Goal: Task Accomplishment & Management: Manage account settings

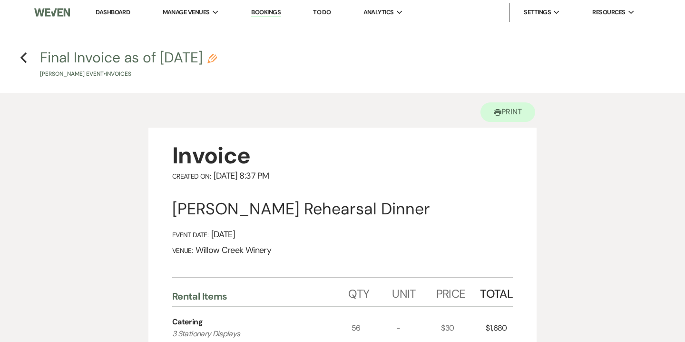
click at [254, 10] on link "Bookings" at bounding box center [266, 12] width 30 height 9
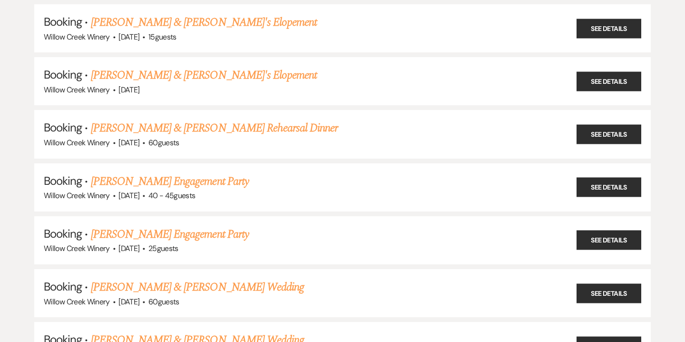
scroll to position [538, 0]
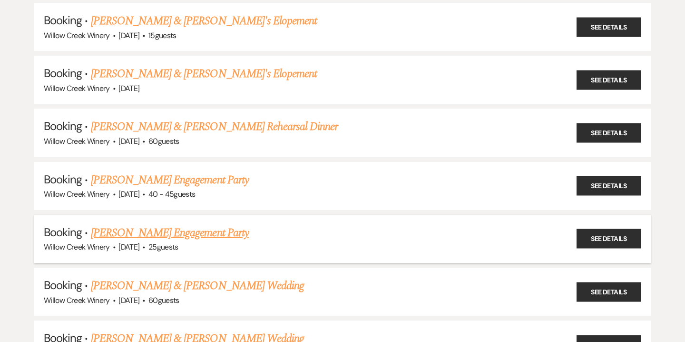
click at [212, 228] on link "[PERSON_NAME] Engagement Party" at bounding box center [170, 232] width 158 height 17
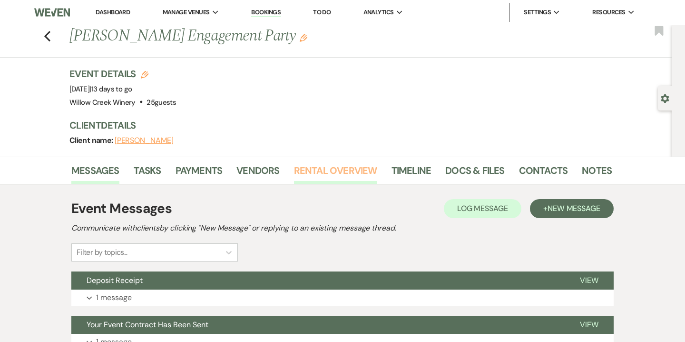
click at [341, 178] on link "Rental Overview" at bounding box center [335, 173] width 83 height 21
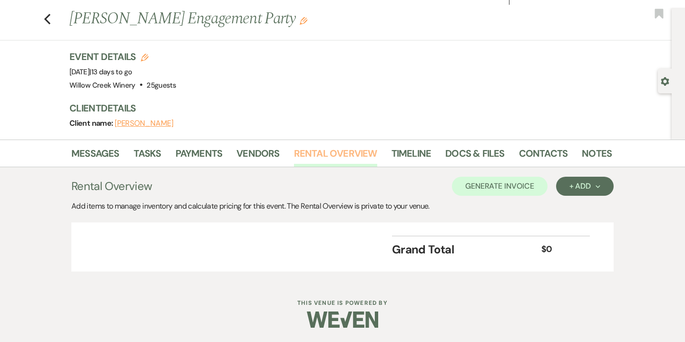
scroll to position [17, 0]
click at [581, 191] on button "+ Add Next" at bounding box center [585, 186] width 58 height 19
click at [581, 223] on button "Category" at bounding box center [581, 222] width 50 height 15
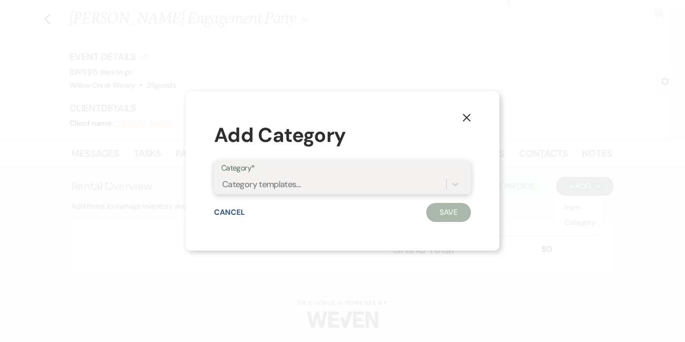
click at [261, 183] on div "Category templates..." at bounding box center [261, 184] width 79 height 13
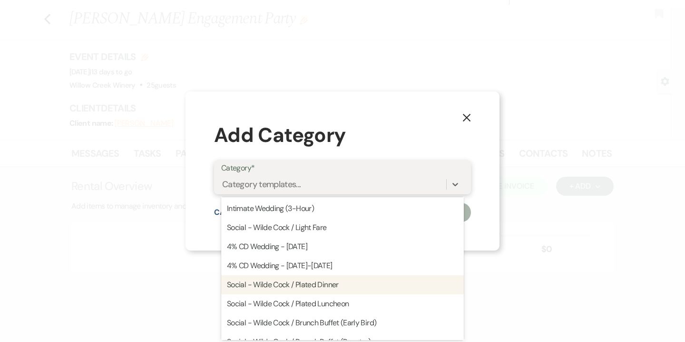
scroll to position [70, 0]
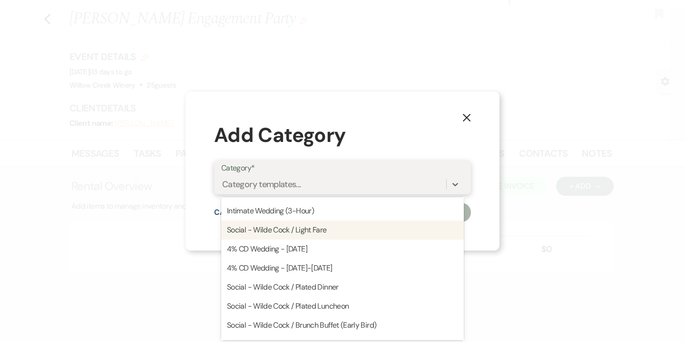
click at [307, 228] on div "Social - Wilde Cock / Light Fare" at bounding box center [342, 229] width 243 height 19
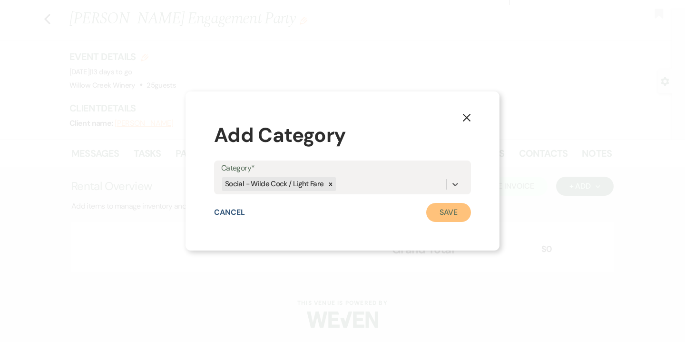
click at [449, 211] on button "Save" at bounding box center [448, 212] width 45 height 19
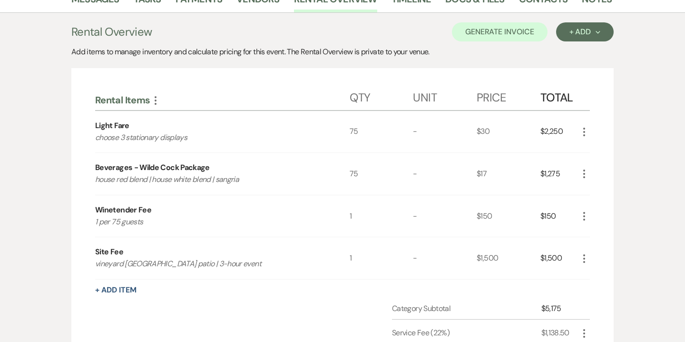
scroll to position [152, 0]
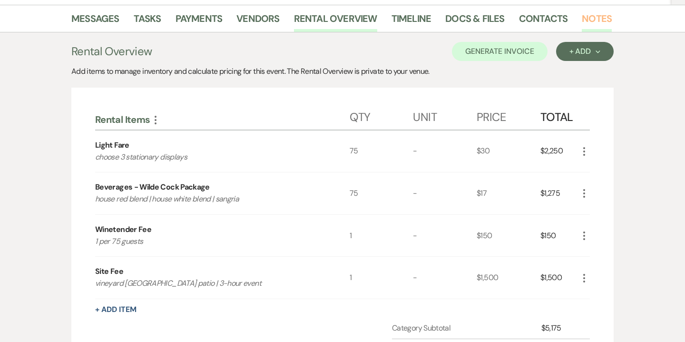
click at [591, 26] on link "Notes" at bounding box center [597, 21] width 30 height 21
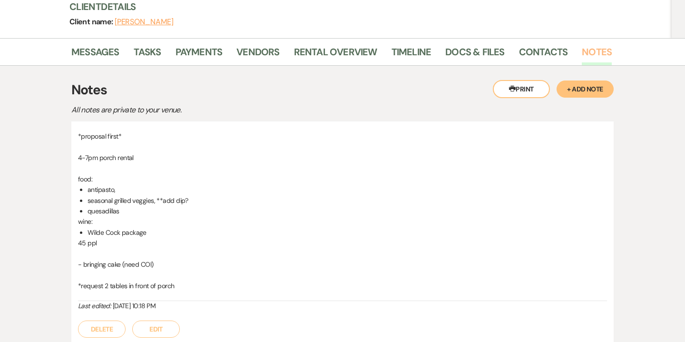
scroll to position [120, 0]
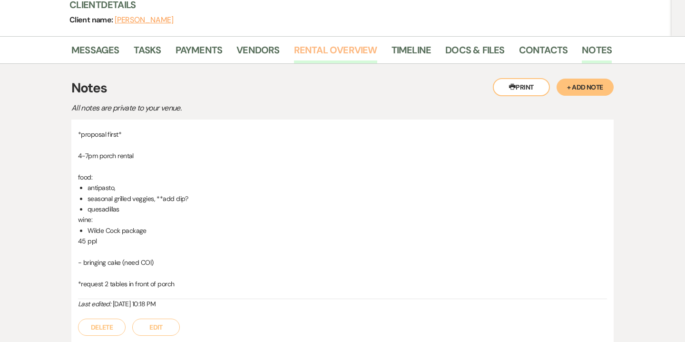
click at [346, 56] on link "Rental Overview" at bounding box center [335, 52] width 83 height 21
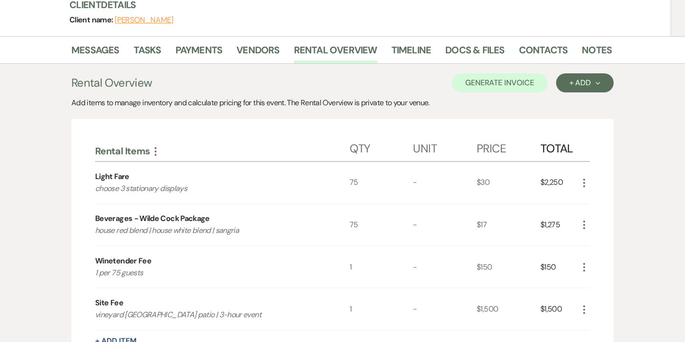
click at [586, 182] on icon "More" at bounding box center [584, 182] width 11 height 11
click at [600, 198] on button "Pencil Edit" at bounding box center [604, 201] width 50 height 15
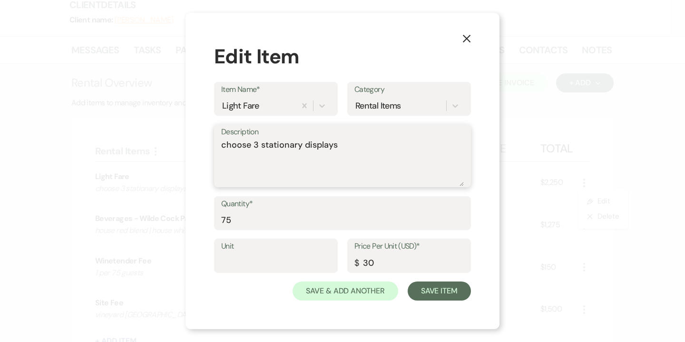
drag, startPoint x: 255, startPoint y: 142, endPoint x: 157, endPoint y: 150, distance: 98.4
click at [157, 150] on div "X Edit Item Item Name* Light Fare Category Rental Items Description choose 3 st…" at bounding box center [342, 171] width 685 height 342
click at [230, 142] on textarea "3 stationary displays" at bounding box center [342, 163] width 243 height 48
click at [274, 145] on textarea "3 Stationary displays" at bounding box center [342, 163] width 243 height 48
type textarea "3 Stationary Displays"
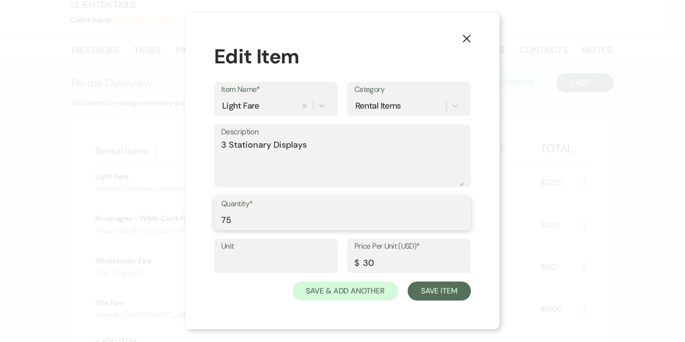
click at [231, 222] on input "75" at bounding box center [342, 219] width 243 height 19
drag, startPoint x: 227, startPoint y: 220, endPoint x: 205, endPoint y: 220, distance: 21.9
click at [205, 220] on div "X Edit Item Item Name* Light Fare Category Rental Items Description 3 Stationar…" at bounding box center [343, 171] width 314 height 317
type input "45"
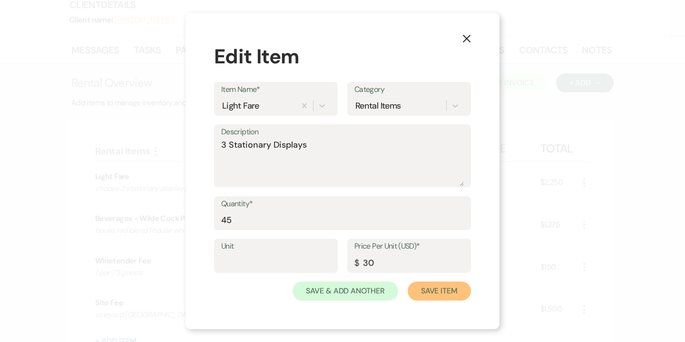
click at [434, 288] on button "Save Item" at bounding box center [439, 290] width 63 height 19
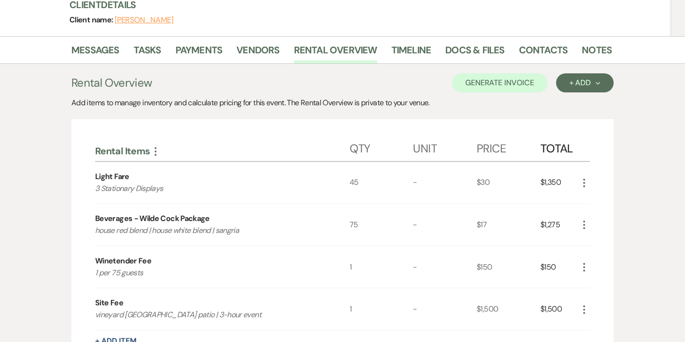
click at [584, 225] on use "button" at bounding box center [585, 224] width 2 height 9
click at [585, 51] on link "Notes" at bounding box center [597, 52] width 30 height 21
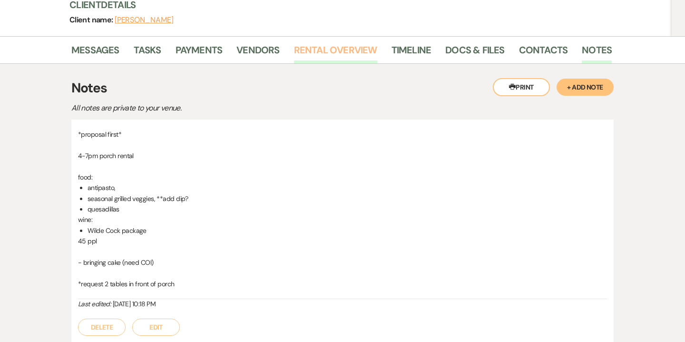
click at [323, 54] on link "Rental Overview" at bounding box center [335, 52] width 83 height 21
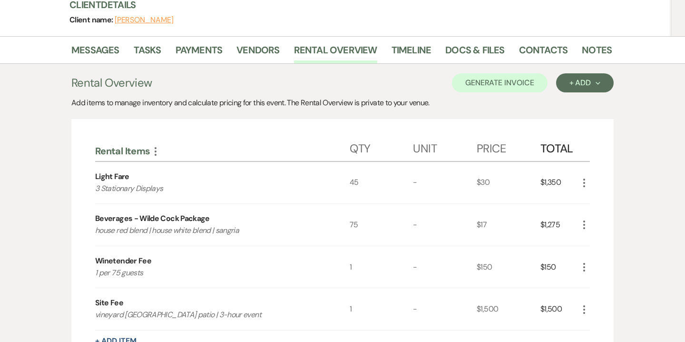
click at [584, 227] on icon "More" at bounding box center [584, 224] width 11 height 11
click at [604, 242] on button "Pencil Edit" at bounding box center [604, 243] width 50 height 15
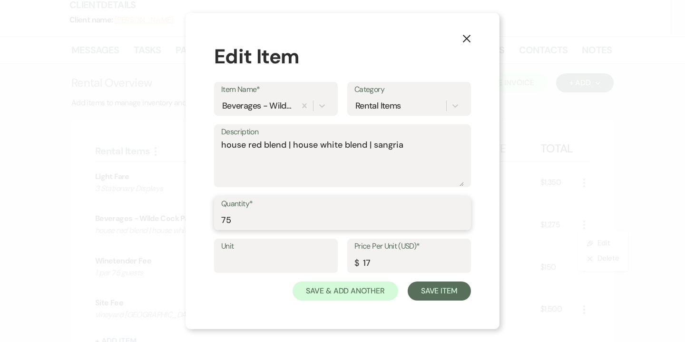
drag, startPoint x: 226, startPoint y: 218, endPoint x: 202, endPoint y: 218, distance: 23.3
click at [202, 218] on div "X Edit Item Item Name* Beverages - Wilde Cock Package Category Rental Items Des…" at bounding box center [343, 171] width 314 height 317
type input "45"
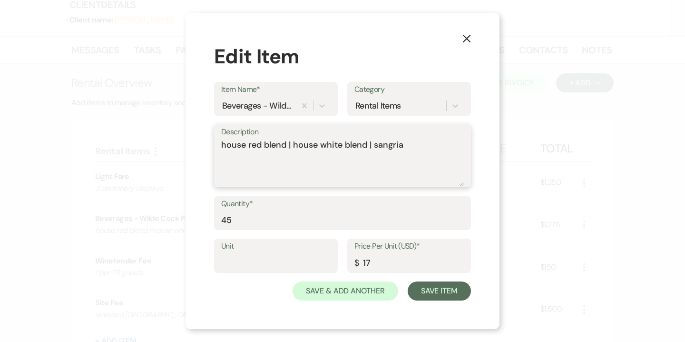
click at [223, 144] on textarea "house red blend | house white blend | sangria" at bounding box center [342, 163] width 243 height 48
click at [252, 143] on textarea "House red blend | house white blend | sangria" at bounding box center [342, 163] width 243 height 48
click at [270, 144] on textarea "House Red blend | house white blend | sangria" at bounding box center [342, 163] width 243 height 48
click at [296, 144] on textarea "House Red Blend | house white blend | sangria" at bounding box center [342, 163] width 243 height 48
click at [351, 145] on textarea "House Red Blend | House White blend | sangria" at bounding box center [342, 163] width 243 height 48
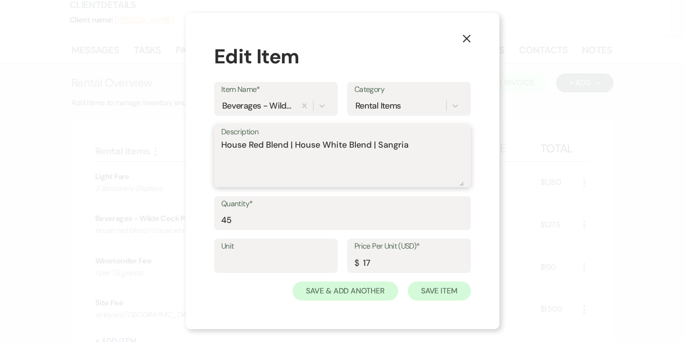
type textarea "House Red Blend | House White Blend | Sangria"
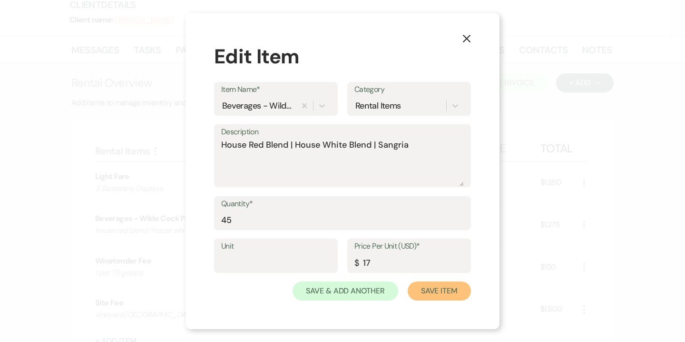
click at [430, 287] on button "Save Item" at bounding box center [439, 290] width 63 height 19
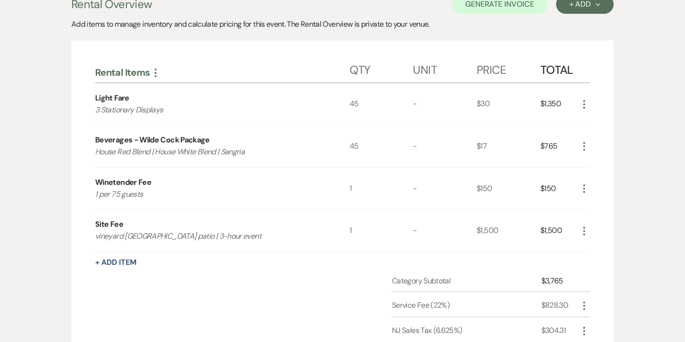
scroll to position [199, 0]
click at [583, 232] on icon "More" at bounding box center [584, 230] width 11 height 11
click at [599, 247] on button "Pencil Edit" at bounding box center [604, 248] width 50 height 15
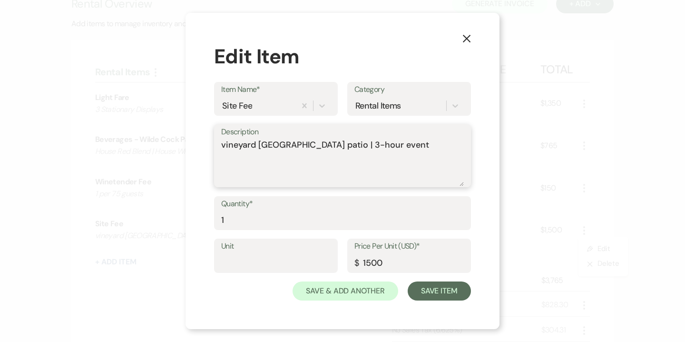
click at [399, 146] on textarea "vineyard bar & courtyard patio | 3-hour event" at bounding box center [342, 163] width 243 height 48
type textarea "4:00pm - 7:00pm | Tax-Exempt"
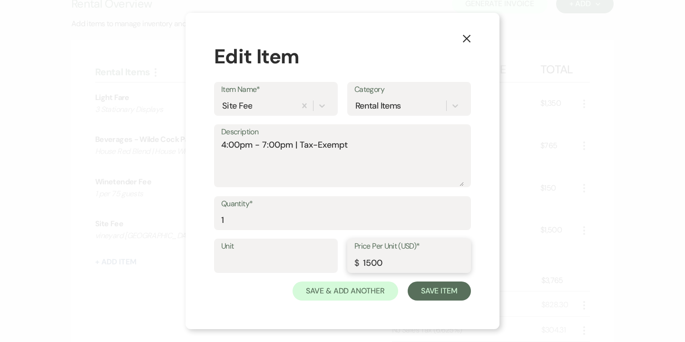
drag, startPoint x: 367, startPoint y: 263, endPoint x: 359, endPoint y: 263, distance: 7.6
click at [359, 263] on input "1500" at bounding box center [409, 262] width 109 height 19
type input "500"
click at [434, 292] on button "Save Item" at bounding box center [439, 290] width 63 height 19
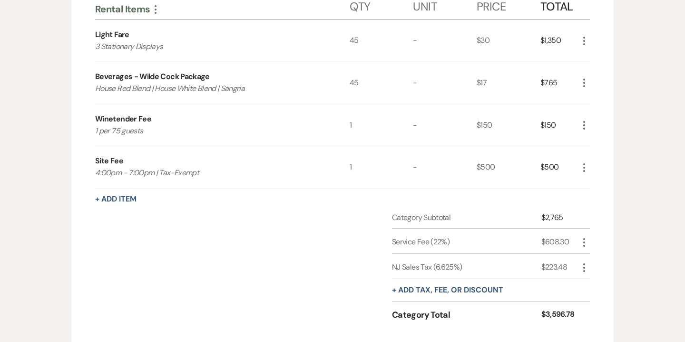
scroll to position [265, 0]
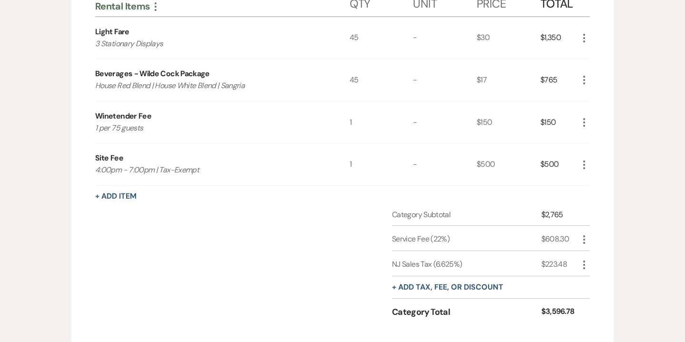
click at [583, 267] on icon "More" at bounding box center [584, 264] width 11 height 11
click at [599, 277] on button "Pencil Edit" at bounding box center [604, 283] width 50 height 15
select select "3"
select select "false"
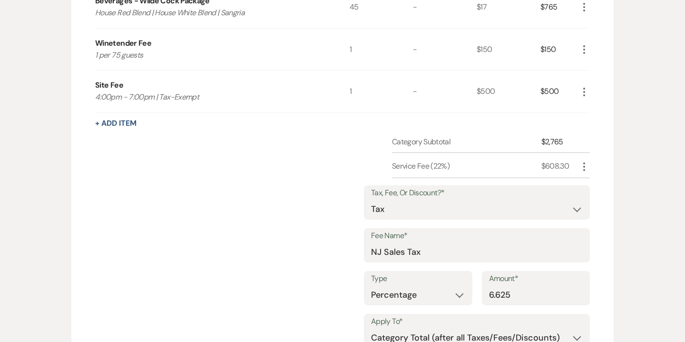
scroll to position [341, 0]
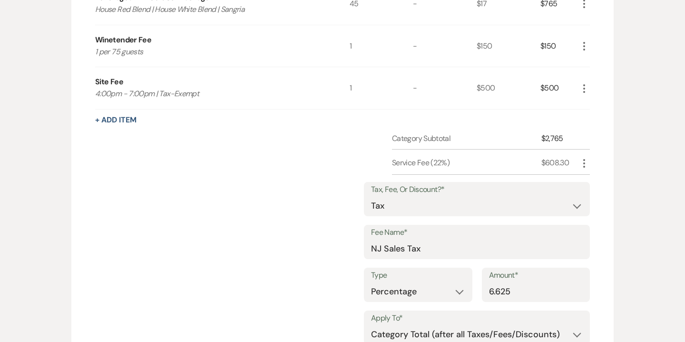
click at [429, 280] on label "Type" at bounding box center [418, 275] width 94 height 14
click at [424, 325] on select "Selected Items Category Subtotal (before all Taxes/Fees/Discounts) Category Tot…" at bounding box center [477, 334] width 212 height 19
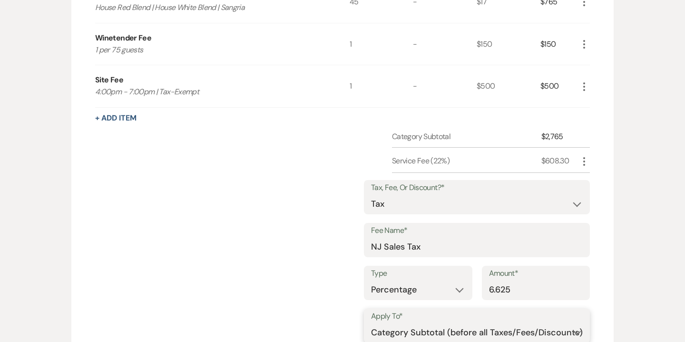
click at [372, 323] on select "Selected Items Category Subtotal (before all Taxes/Fees/Discounts) Category Tot…" at bounding box center [477, 332] width 212 height 19
click at [413, 327] on select "Selected Items Category Subtotal (before all Taxes/Fees/Discounts)" at bounding box center [477, 332] width 212 height 19
select select "0"
click at [372, 323] on select "Selected Items Category Subtotal (before all Taxes/Fees/Discounts)" at bounding box center [477, 332] width 212 height 19
click at [396, 162] on input "checkbox" at bounding box center [395, 160] width 6 height 6
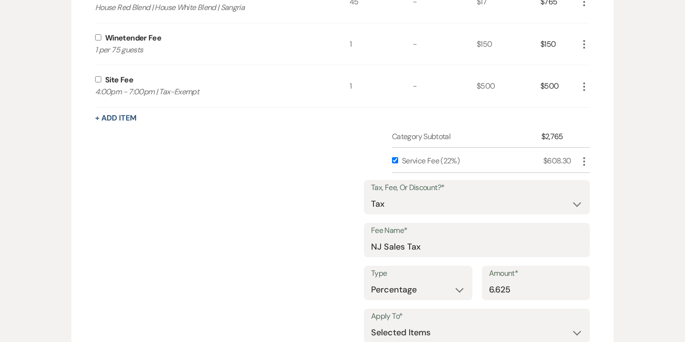
checkbox input "true"
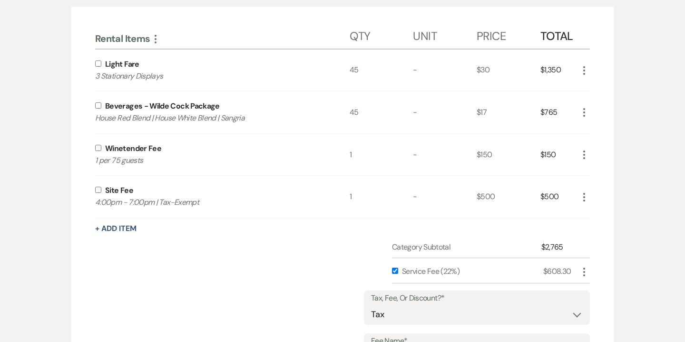
scroll to position [192, 0]
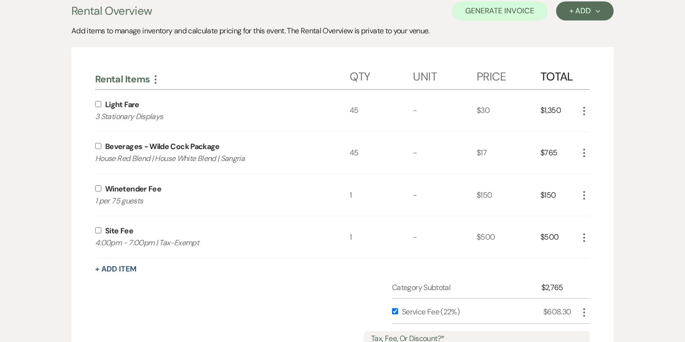
click at [99, 188] on input "checkbox" at bounding box center [98, 188] width 6 height 6
checkbox input "true"
click at [96, 149] on div "Beverages - Wilde Cock Package House Red Blend | House White Blend | Sangria" at bounding box center [222, 153] width 255 height 42
click at [96, 105] on input "checkbox" at bounding box center [98, 104] width 6 height 6
checkbox input "true"
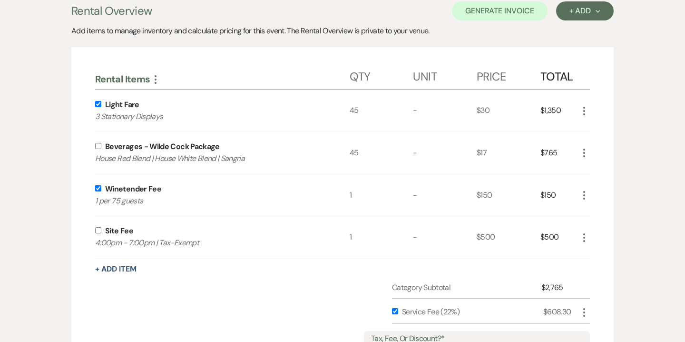
click at [99, 146] on input "checkbox" at bounding box center [98, 146] width 6 height 6
checkbox input "true"
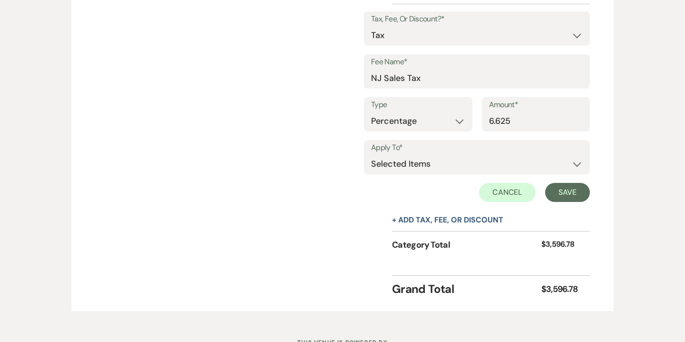
scroll to position [531, 0]
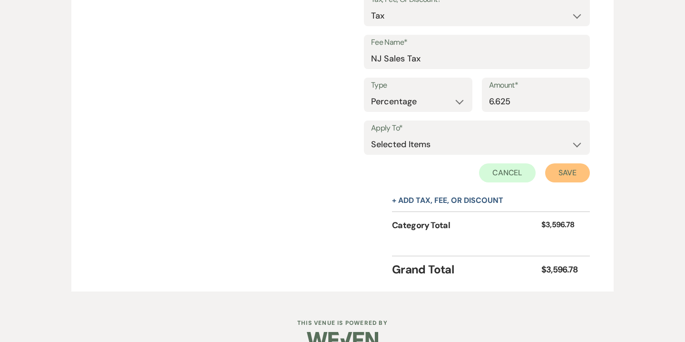
click at [576, 177] on button "Save" at bounding box center [567, 172] width 45 height 19
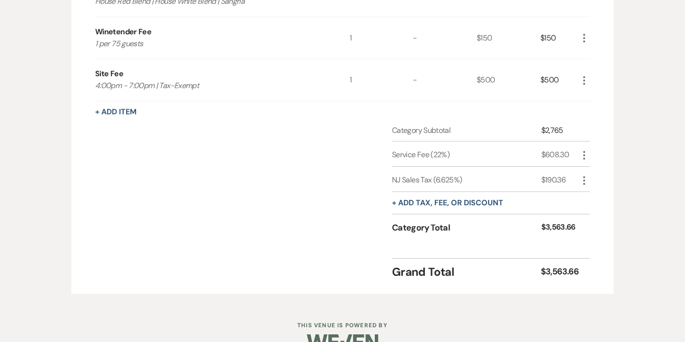
scroll to position [348, 0]
click at [586, 156] on icon "More" at bounding box center [584, 156] width 11 height 11
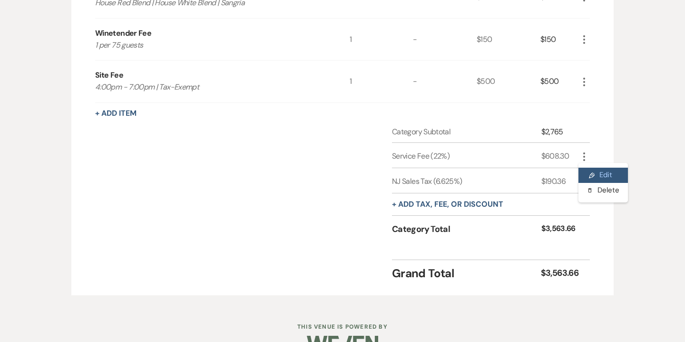
click at [600, 172] on button "Pencil Edit" at bounding box center [604, 175] width 50 height 15
select select "false"
select select "1"
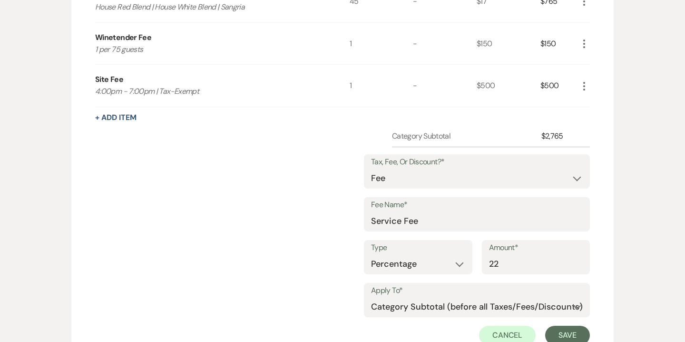
scroll to position [343, 0]
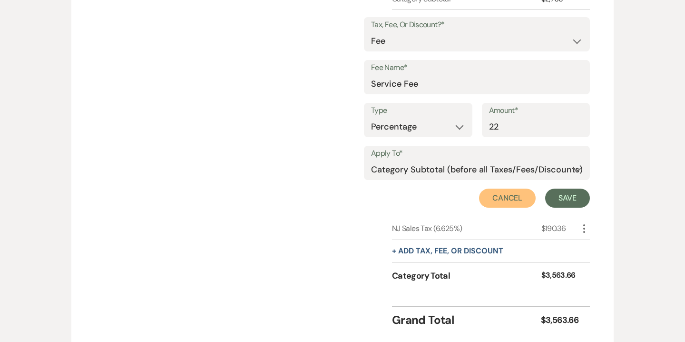
click at [513, 191] on button "Cancel" at bounding box center [507, 197] width 57 height 19
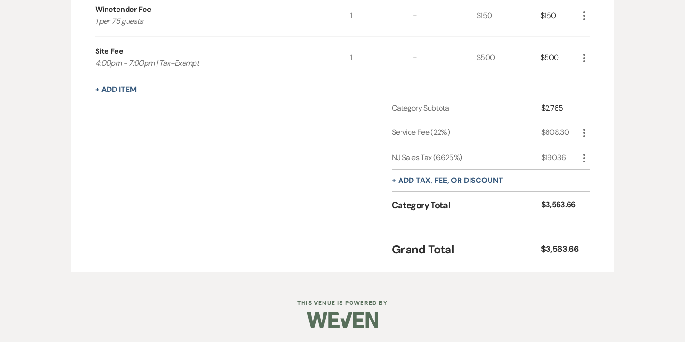
click at [586, 153] on icon "More" at bounding box center [584, 157] width 11 height 11
click at [602, 178] on button "Pencil Edit" at bounding box center [604, 176] width 50 height 15
select select "3"
select select "false"
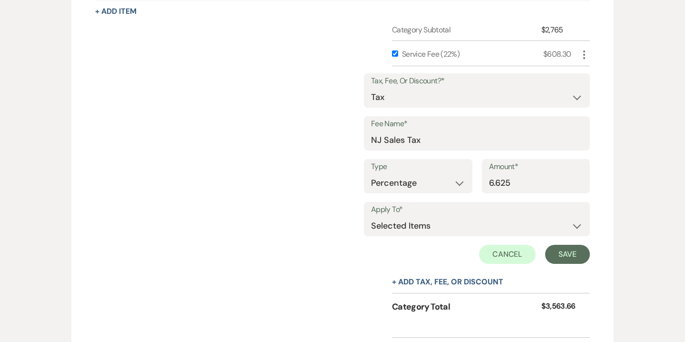
scroll to position [458, 0]
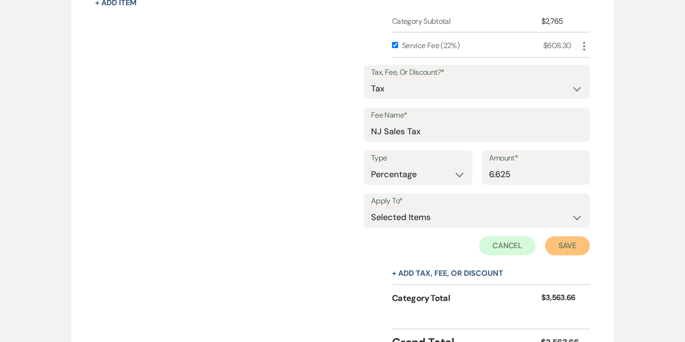
click at [580, 248] on button "Save" at bounding box center [567, 245] width 45 height 19
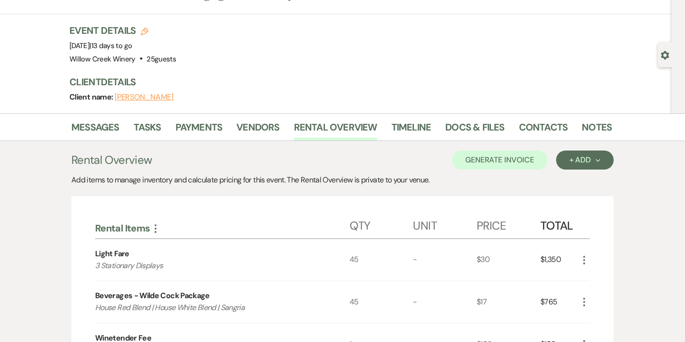
scroll to position [23, 0]
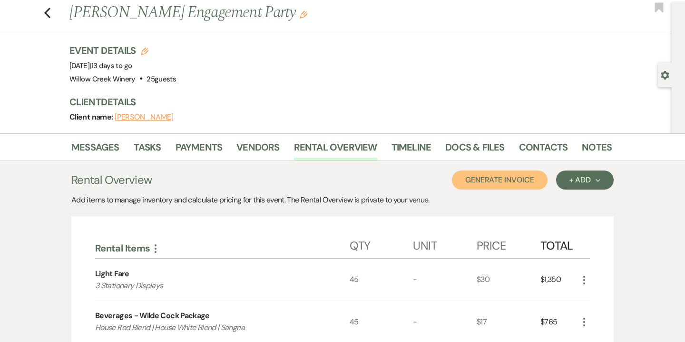
click at [537, 182] on button "Generate Invoice" at bounding box center [500, 179] width 96 height 19
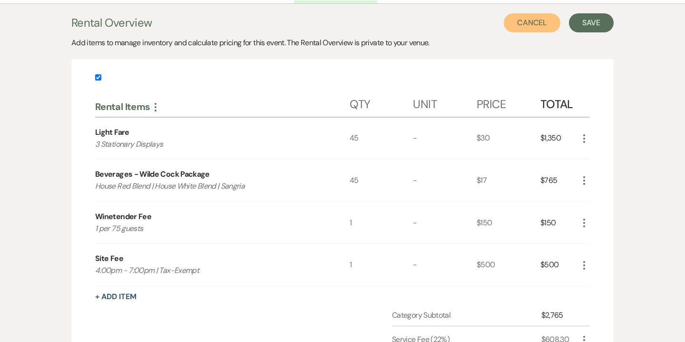
scroll to position [181, 0]
click at [600, 24] on button "Save" at bounding box center [591, 22] width 45 height 19
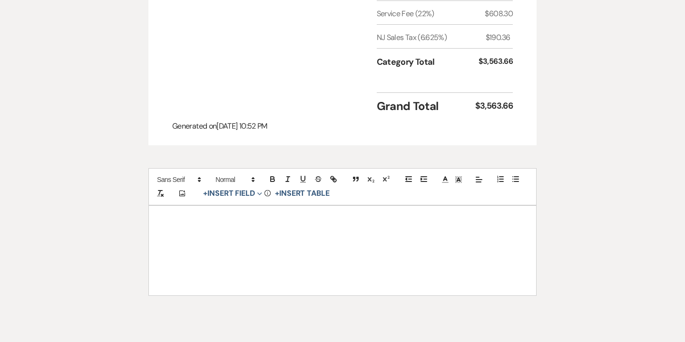
scroll to position [513, 0]
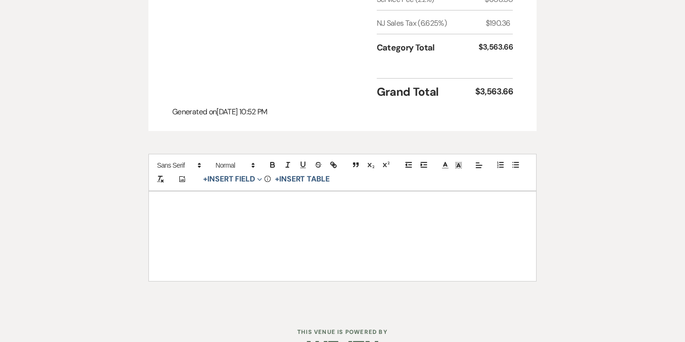
click at [376, 225] on p at bounding box center [343, 229] width 342 height 12
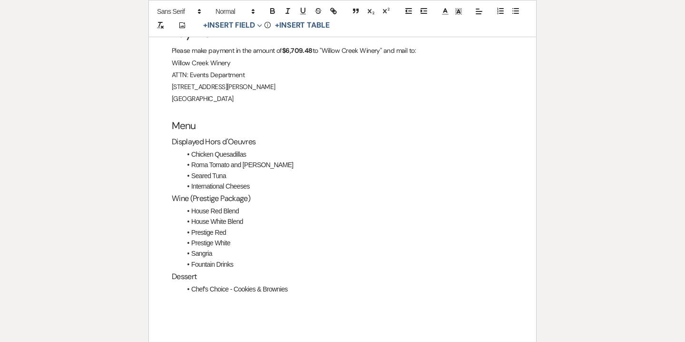
scroll to position [719, 0]
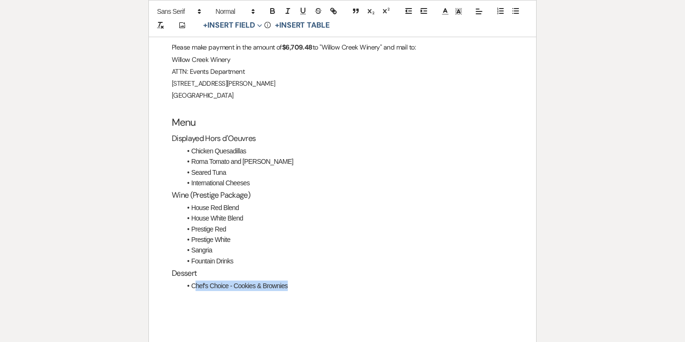
drag, startPoint x: 195, startPoint y: 284, endPoint x: 305, endPoint y: 282, distance: 109.5
click at [305, 282] on li "Chef's Choice - Cookies & Brownies" at bounding box center [347, 285] width 332 height 10
drag, startPoint x: 232, startPoint y: 238, endPoint x: 191, endPoint y: 229, distance: 42.5
click at [191, 229] on ul "House Red Blend House White Blend Prestige Red Prestige White Sangria Fountain …" at bounding box center [347, 234] width 332 height 64
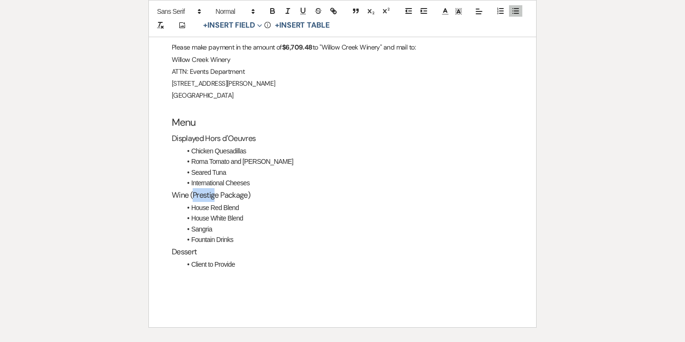
drag, startPoint x: 216, startPoint y: 193, endPoint x: 195, endPoint y: 191, distance: 21.5
click at [195, 191] on h3 "Wine (Prestige Package)" at bounding box center [343, 195] width 342 height 14
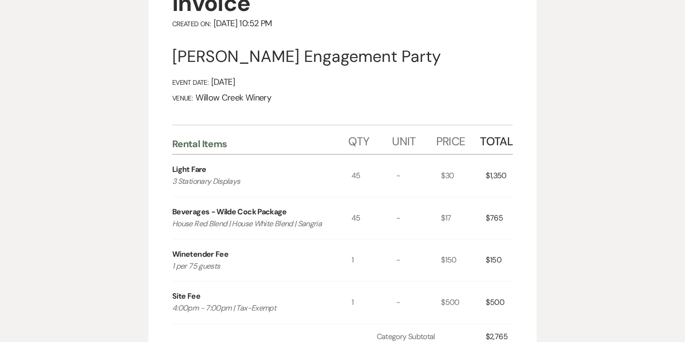
scroll to position [0, 0]
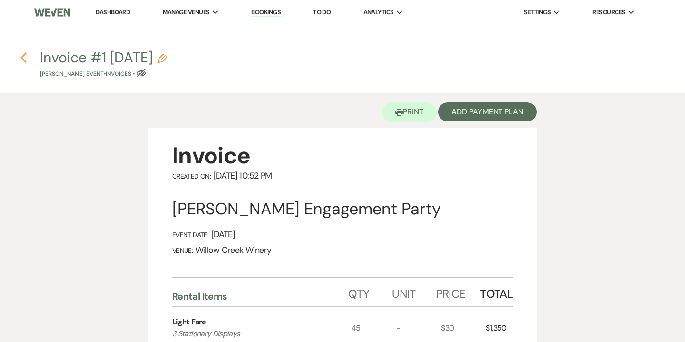
click at [21, 56] on use "button" at bounding box center [23, 57] width 6 height 10
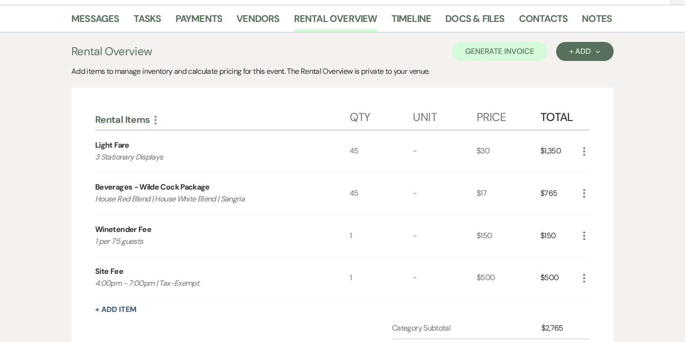
scroll to position [149, 0]
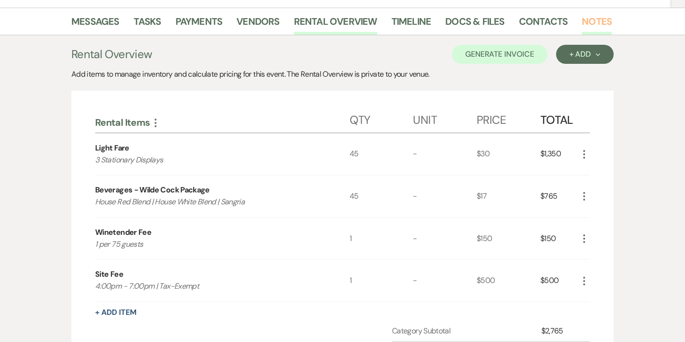
click at [588, 14] on link "Notes" at bounding box center [597, 24] width 30 height 21
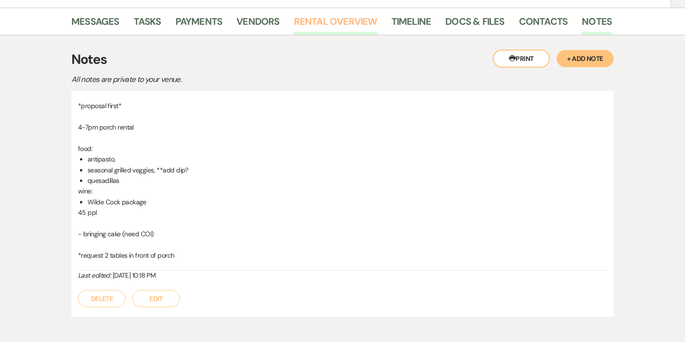
click at [318, 22] on link "Rental Overview" at bounding box center [335, 24] width 83 height 21
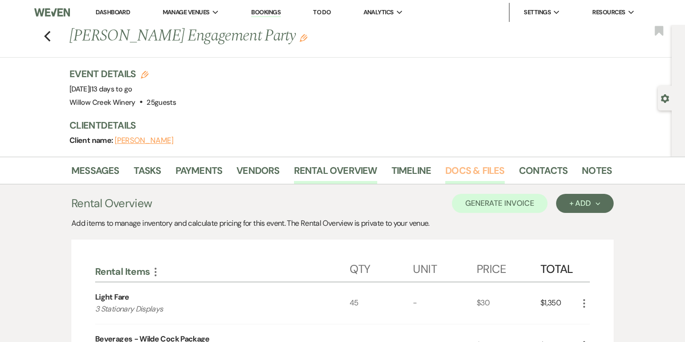
click at [466, 168] on link "Docs & Files" at bounding box center [475, 173] width 59 height 21
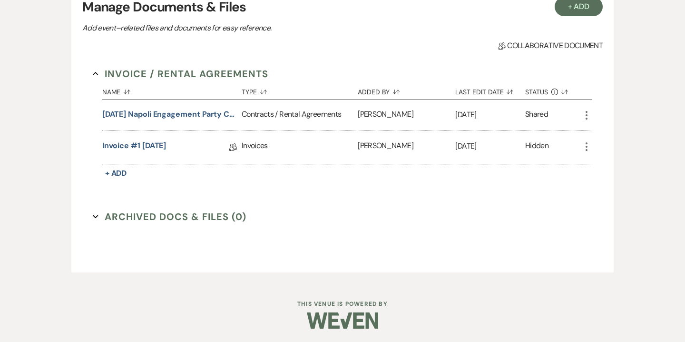
scroll to position [213, 0]
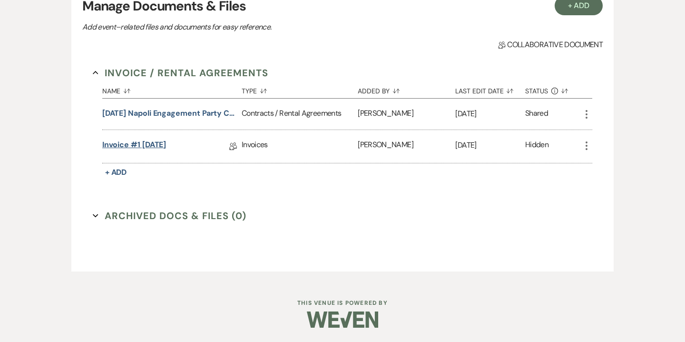
click at [167, 145] on link "Invoice #1 10-10-2025" at bounding box center [134, 146] width 64 height 15
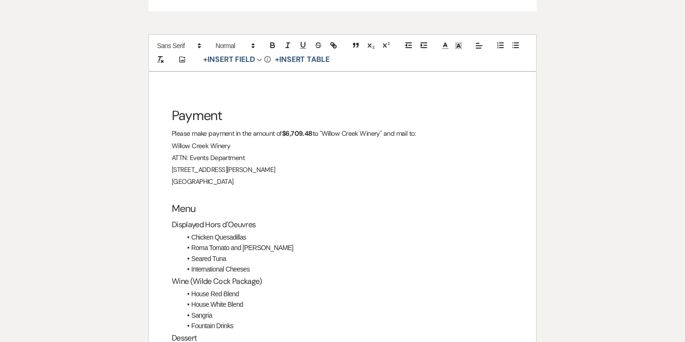
scroll to position [637, 0]
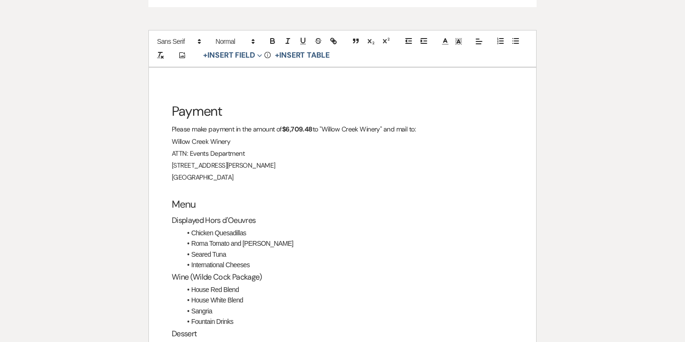
click at [193, 232] on span "Chicken Quesadillas" at bounding box center [218, 233] width 55 height 8
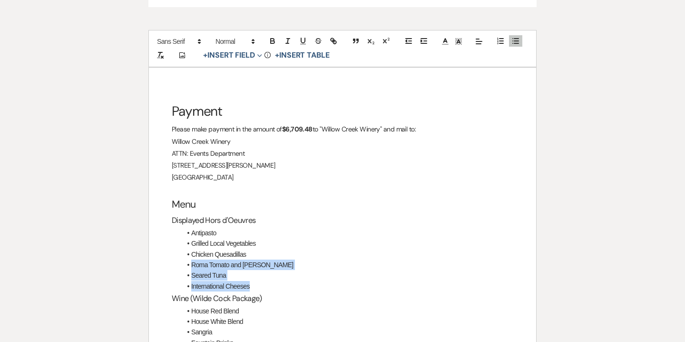
drag, startPoint x: 191, startPoint y: 267, endPoint x: 259, endPoint y: 286, distance: 71.0
click at [259, 286] on ul "Antipasto Grilled Local Vegetables Chicken Quesadillas Roma Tomato and Basil Br…" at bounding box center [347, 260] width 332 height 64
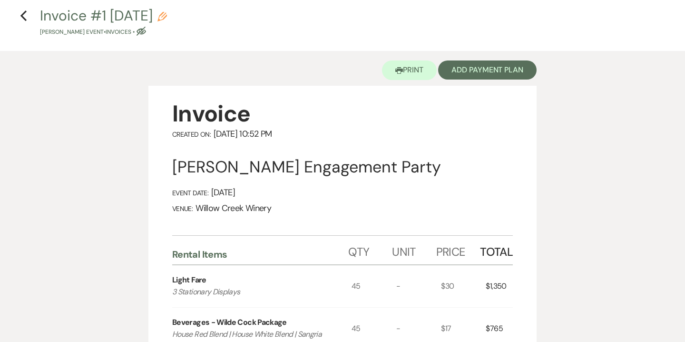
scroll to position [0, 0]
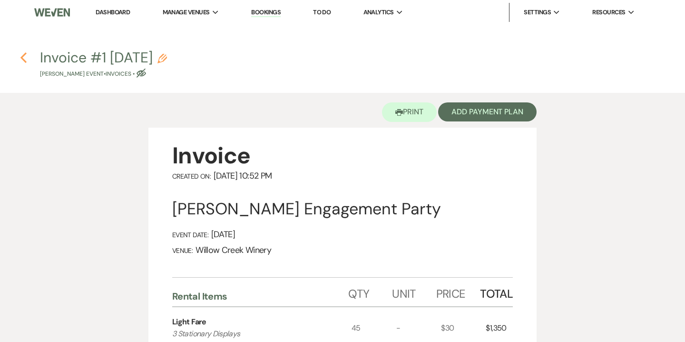
click at [24, 62] on icon "Previous" at bounding box center [23, 57] width 7 height 11
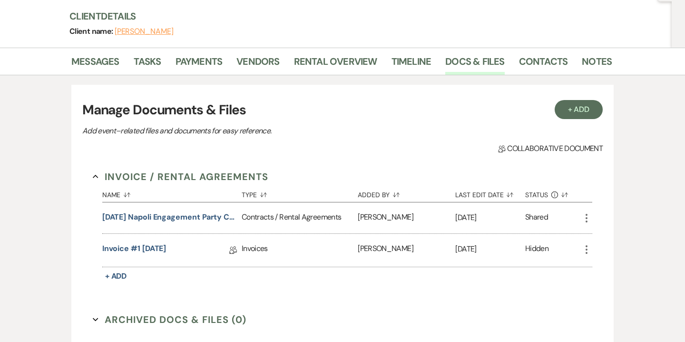
scroll to position [106, 0]
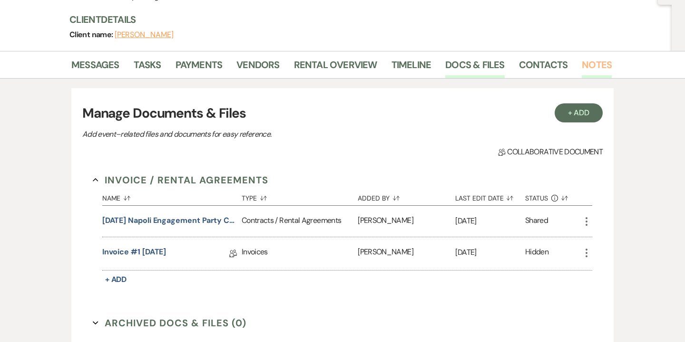
click at [594, 65] on link "Notes" at bounding box center [597, 67] width 30 height 21
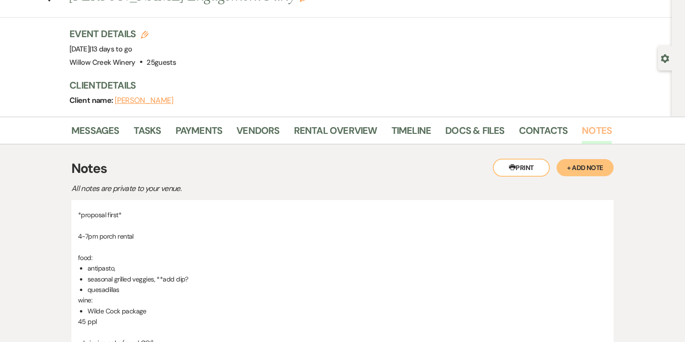
scroll to position [36, 0]
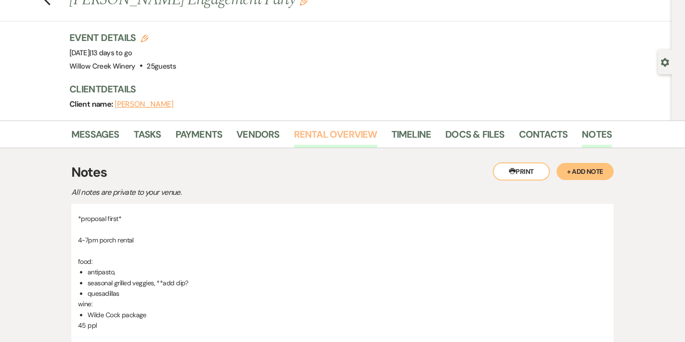
click at [315, 141] on link "Rental Overview" at bounding box center [335, 137] width 83 height 21
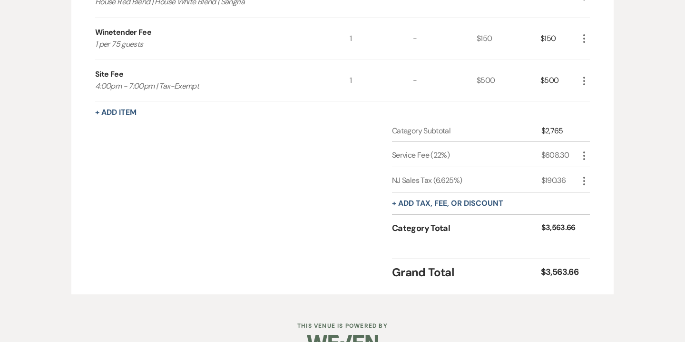
scroll to position [364, 0]
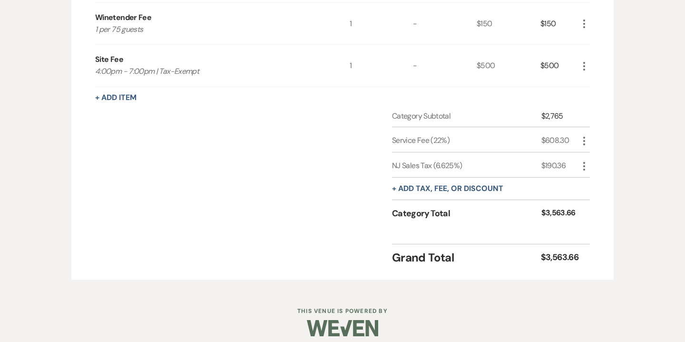
click at [589, 166] on icon "More" at bounding box center [584, 165] width 11 height 11
click at [603, 181] on button "Pencil Edit" at bounding box center [604, 184] width 50 height 15
select select "3"
select select "false"
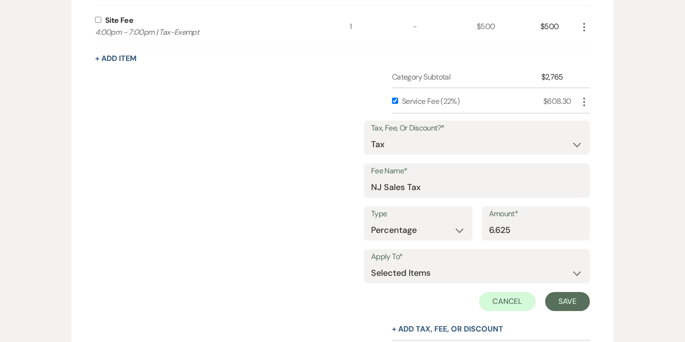
scroll to position [407, 0]
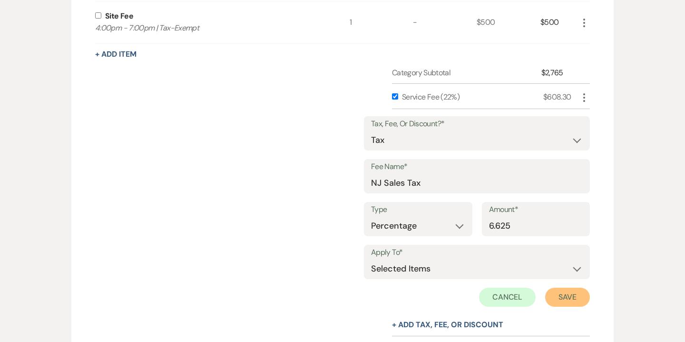
click at [559, 296] on button "Save" at bounding box center [567, 296] width 45 height 19
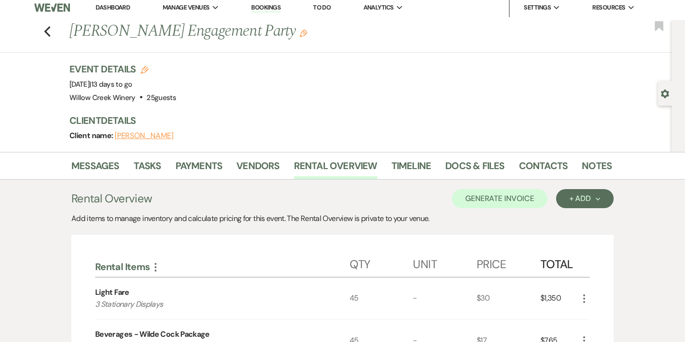
scroll to position [2, 0]
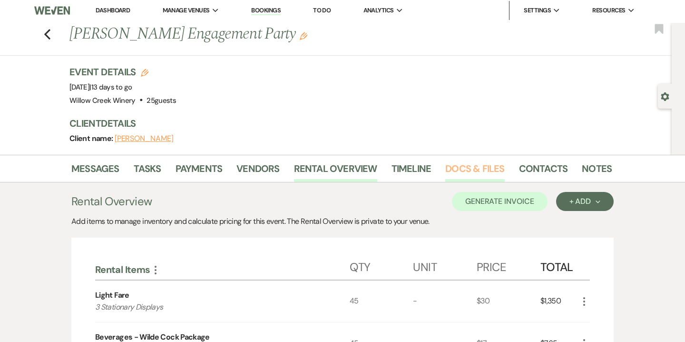
click at [456, 168] on link "Docs & Files" at bounding box center [475, 171] width 59 height 21
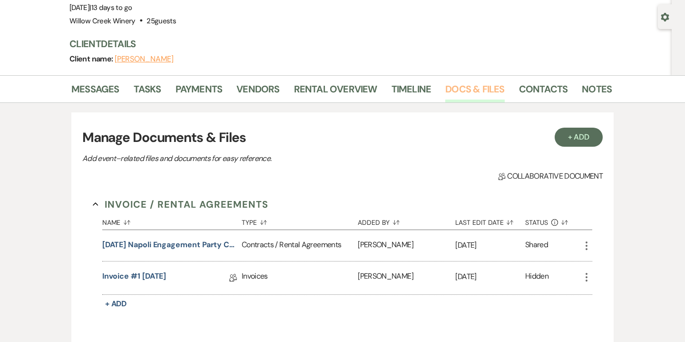
scroll to position [144, 0]
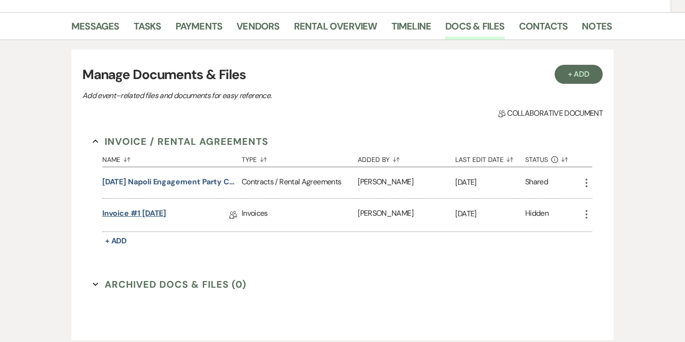
click at [167, 216] on link "Invoice #1 10-10-2025" at bounding box center [134, 215] width 64 height 15
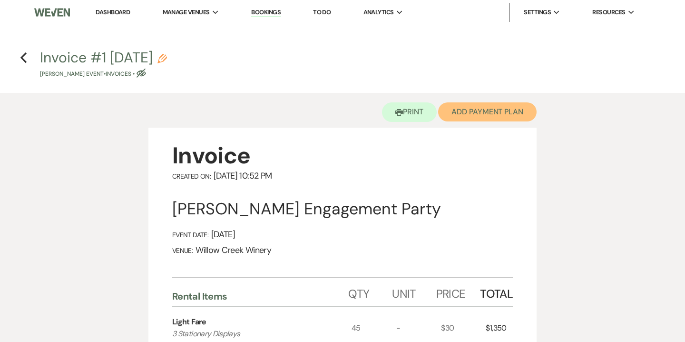
click at [500, 117] on button "Add Payment Plan" at bounding box center [487, 111] width 99 height 19
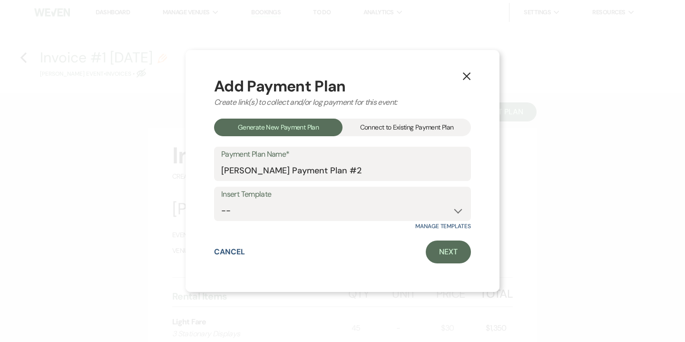
click at [421, 135] on div "Connect to Existing Payment Plan" at bounding box center [407, 128] width 129 height 18
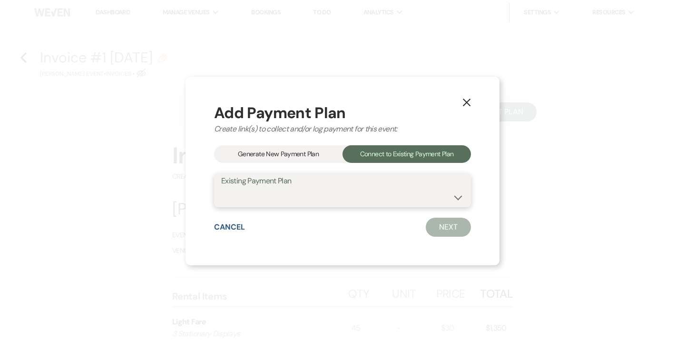
click at [358, 200] on select "Logan Napoli's Payment Plan #1" at bounding box center [342, 197] width 243 height 19
select select "25452"
click at [221, 188] on select "Logan Napoli's Payment Plan #1" at bounding box center [342, 197] width 243 height 19
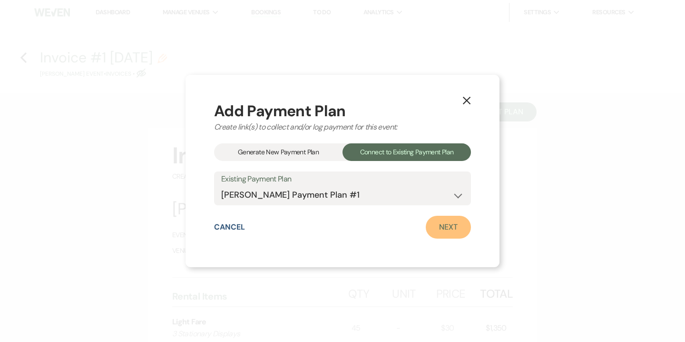
click at [443, 224] on link "Next" at bounding box center [448, 227] width 45 height 23
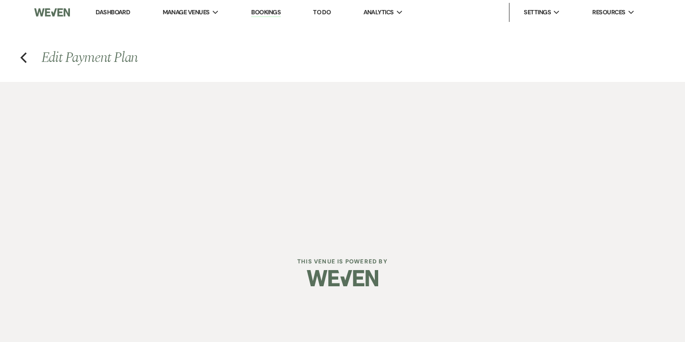
select select "29851"
select select "1"
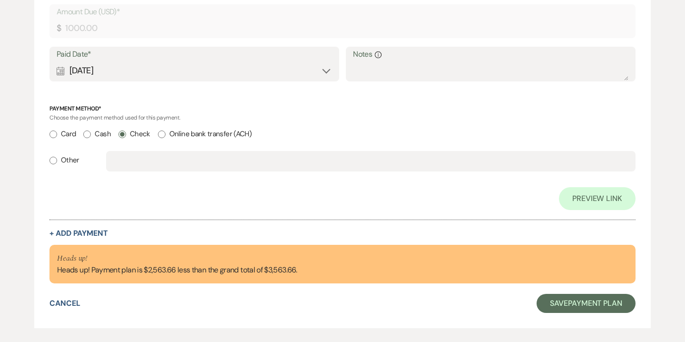
scroll to position [374, 0]
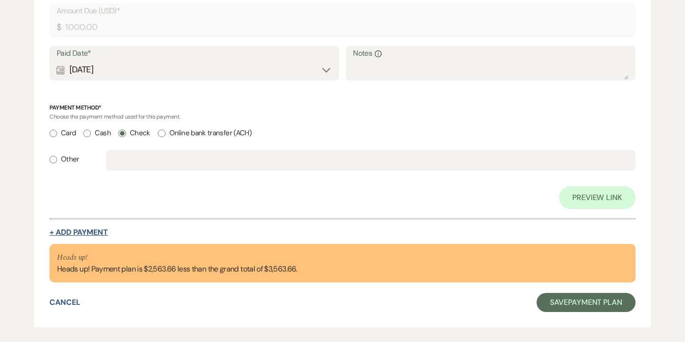
click at [90, 231] on button "+ Add Payment" at bounding box center [79, 232] width 59 height 8
select select "2"
select select "flat"
select select "client"
select select "weeks"
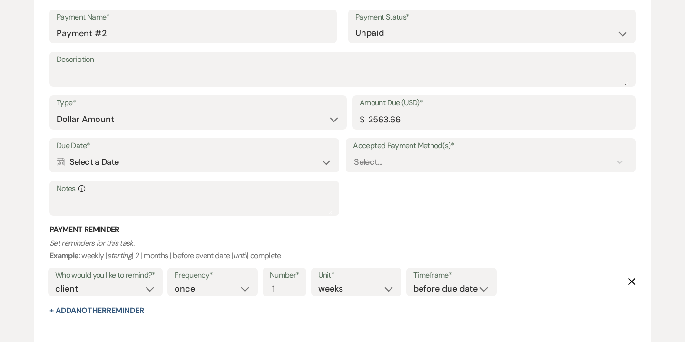
scroll to position [586, 0]
click at [213, 291] on select "once daily weekly monthly" at bounding box center [213, 287] width 76 height 13
select select "daily"
click at [176, 281] on select "once daily weekly monthly" at bounding box center [213, 287] width 76 height 13
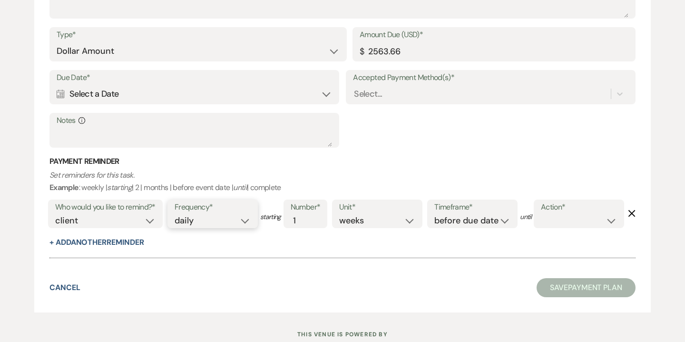
scroll to position [654, 0]
click at [541, 226] on select "complete due date custom date" at bounding box center [579, 219] width 76 height 13
select select "complete"
click at [541, 226] on select "complete due date custom date" at bounding box center [579, 219] width 76 height 13
click at [296, 224] on input "1" at bounding box center [301, 219] width 20 height 13
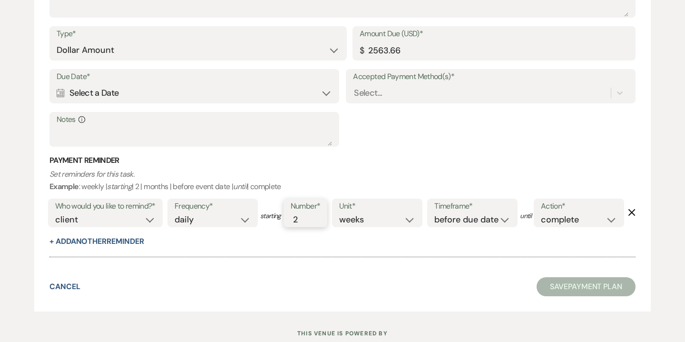
type input "2"
click at [307, 218] on input "2" at bounding box center [301, 219] width 20 height 13
click at [358, 220] on select "days weeks months" at bounding box center [377, 219] width 76 height 13
select select "days"
click at [342, 213] on select "days weeks months" at bounding box center [377, 219] width 76 height 13
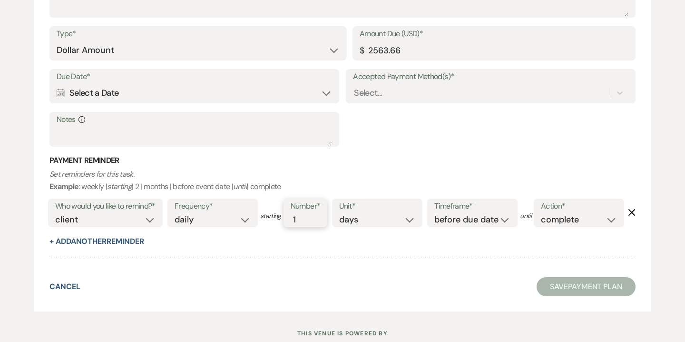
click at [306, 224] on input "1" at bounding box center [301, 219] width 20 height 13
click at [307, 218] on input "2" at bounding box center [301, 219] width 20 height 13
type input "3"
click at [307, 218] on input "3" at bounding box center [301, 219] width 20 height 13
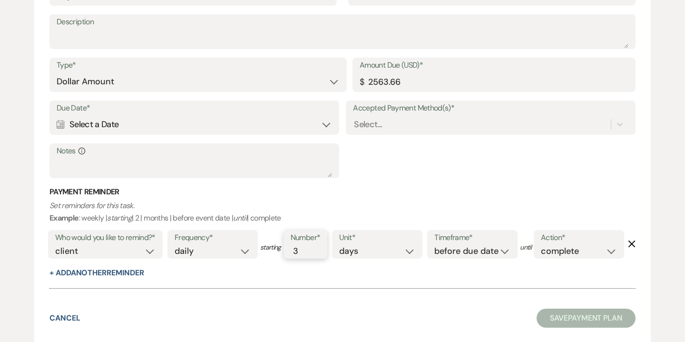
scroll to position [621, 0]
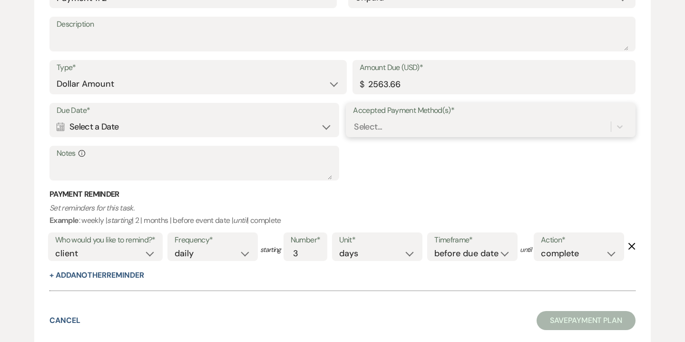
click at [380, 121] on div "Select..." at bounding box center [368, 126] width 28 height 13
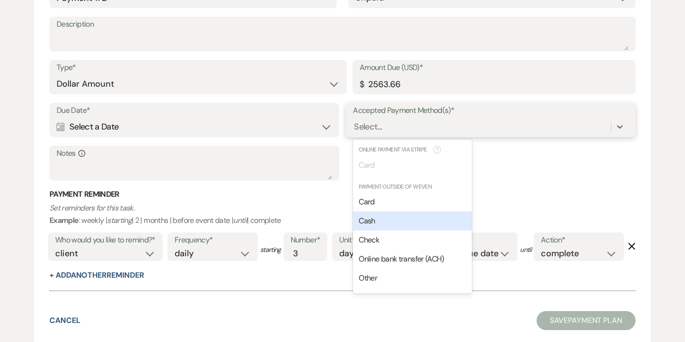
click at [377, 213] on div "Cash" at bounding box center [412, 220] width 119 height 19
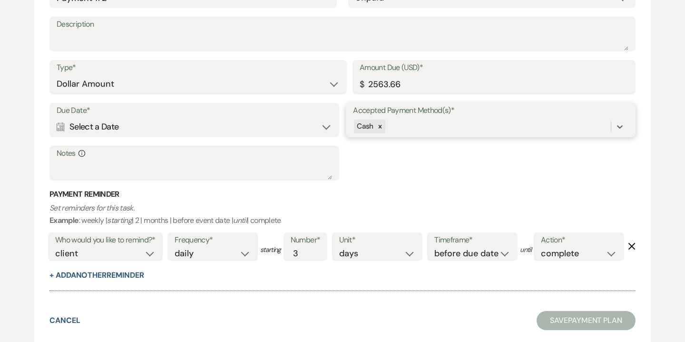
click at [396, 127] on div "Cash" at bounding box center [482, 126] width 258 height 17
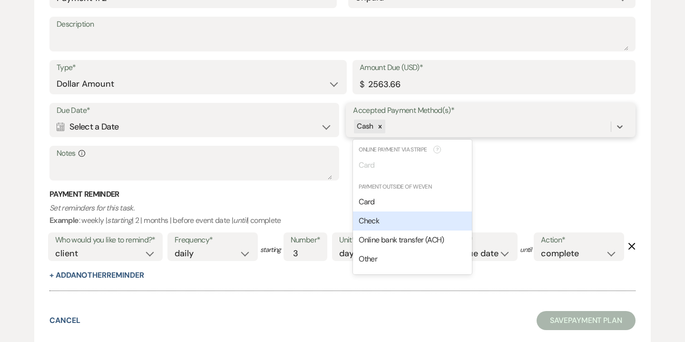
click at [380, 226] on div "Check" at bounding box center [412, 220] width 119 height 19
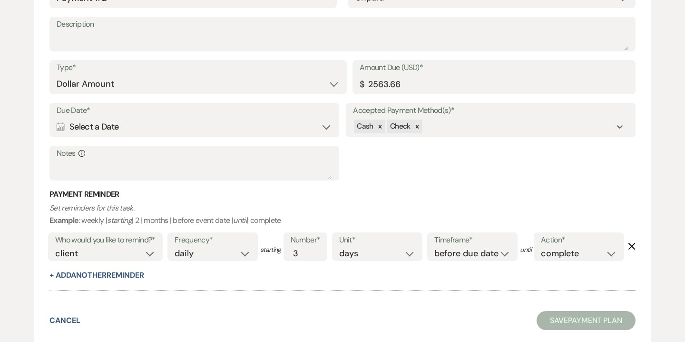
click at [239, 129] on div "Calendar Select a Date Expand" at bounding box center [195, 127] width 276 height 19
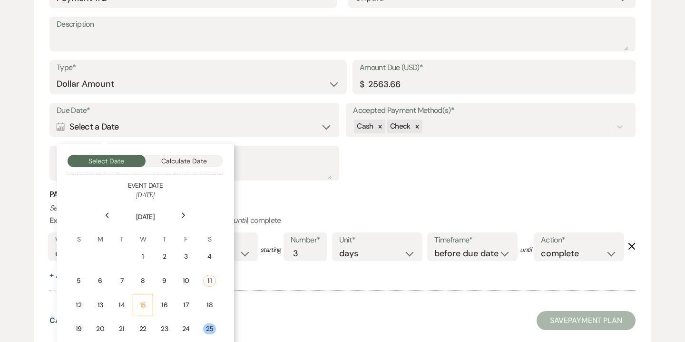
click at [142, 309] on div "15" at bounding box center [143, 305] width 8 height 10
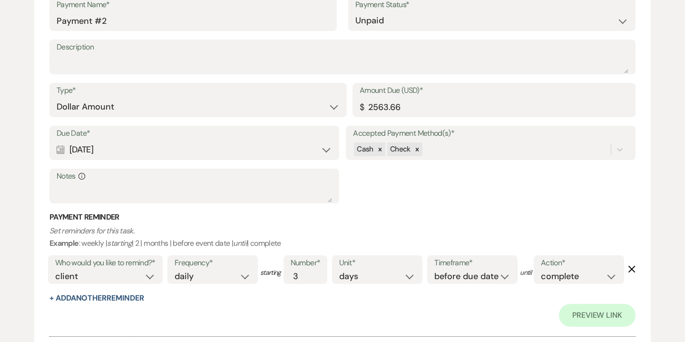
scroll to position [644, 0]
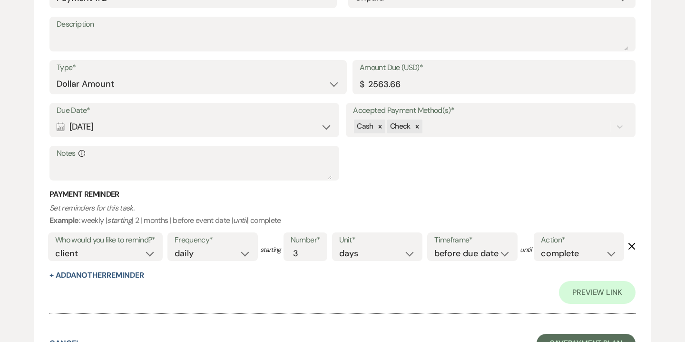
click at [263, 135] on div "Calendar Oct 15, 2025 Expand" at bounding box center [195, 127] width 276 height 19
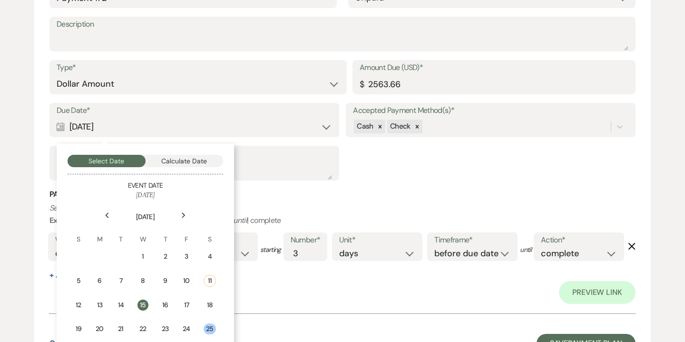
click at [277, 269] on div "Who would you like to remind?* client venue both Frequency* once daily weekly m…" at bounding box center [336, 250] width 581 height 40
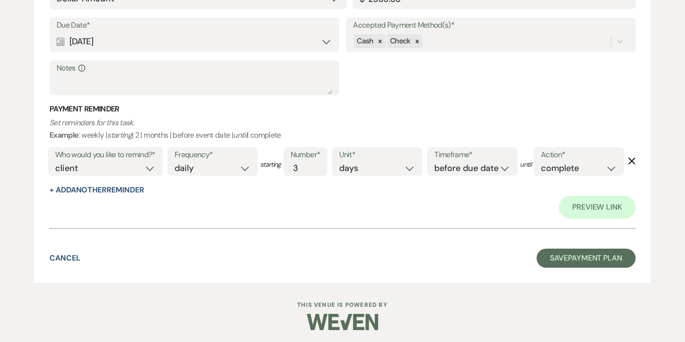
scroll to position [715, 0]
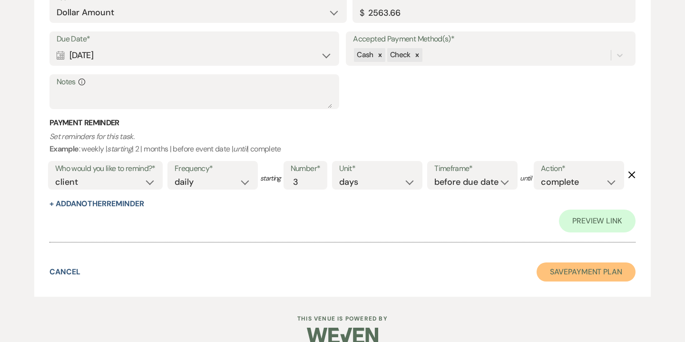
click at [594, 281] on button "Save Payment Plan" at bounding box center [586, 271] width 99 height 19
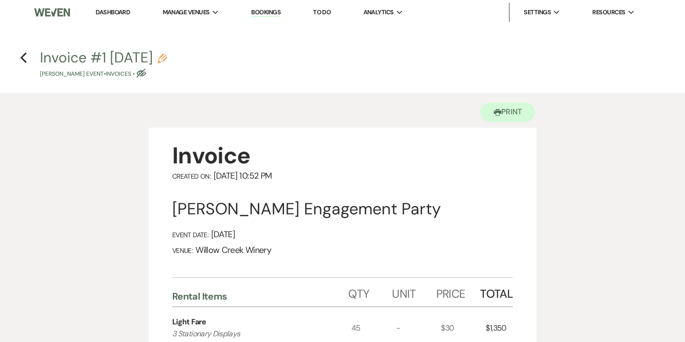
click at [167, 61] on icon "Pencil" at bounding box center [163, 59] width 10 height 10
select select "22"
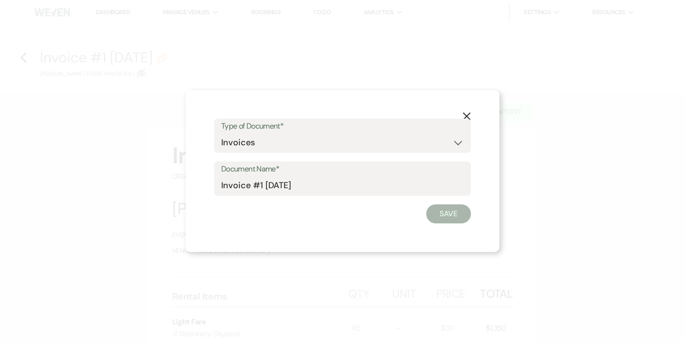
click at [220, 184] on div "Document Name* Invoice #1 10-10-2025" at bounding box center [342, 178] width 257 height 34
click at [221, 184] on input "Invoice #1 10-10-2025" at bounding box center [342, 185] width 243 height 19
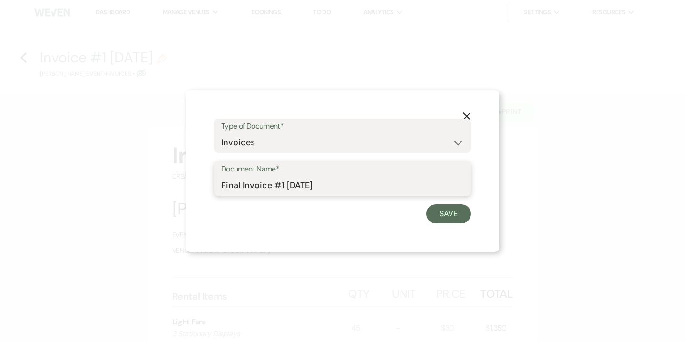
drag, startPoint x: 272, startPoint y: 188, endPoint x: 282, endPoint y: 188, distance: 10.5
click at [282, 188] on input "Final Invoice #1 10-10-2025" at bounding box center [342, 185] width 243 height 19
type input "Final Invoice as of 10-10-2025"
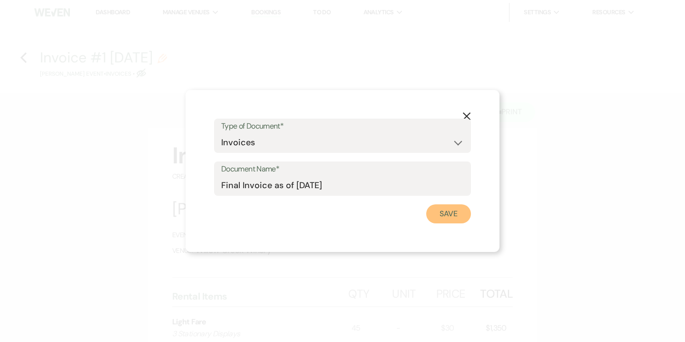
click at [460, 208] on button "Save" at bounding box center [448, 213] width 45 height 19
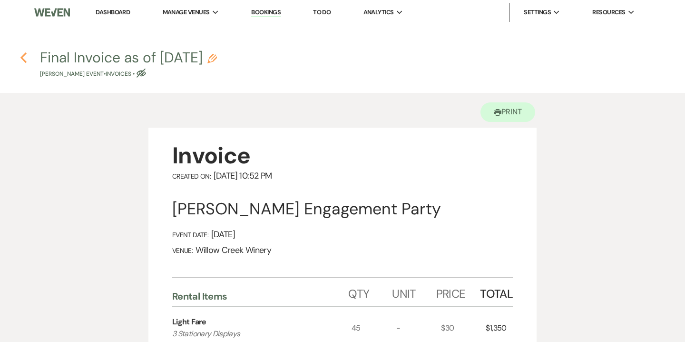
click at [24, 59] on use "button" at bounding box center [23, 57] width 6 height 10
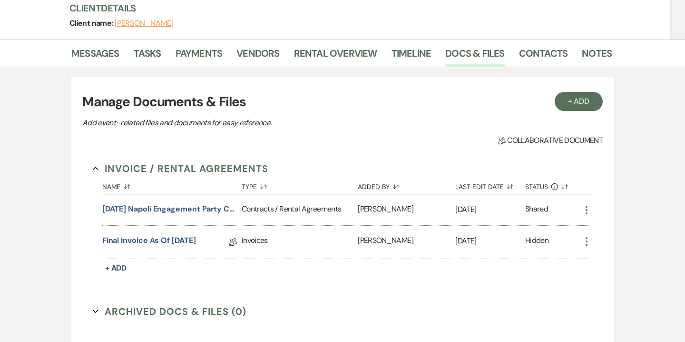
scroll to position [149, 0]
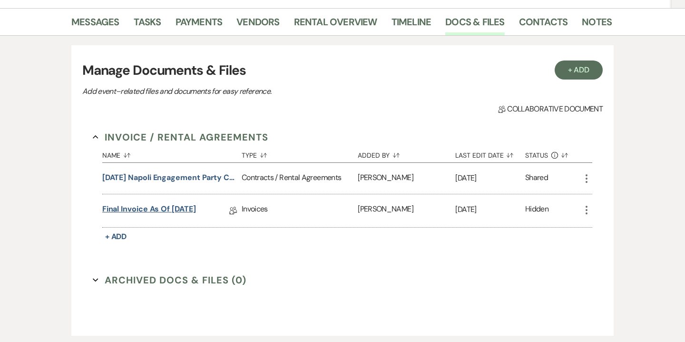
click at [167, 209] on link "Final Invoice as of 10-10-2025" at bounding box center [149, 210] width 94 height 15
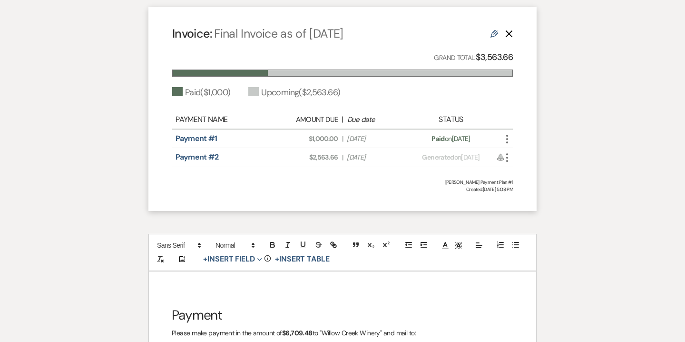
scroll to position [658, 0]
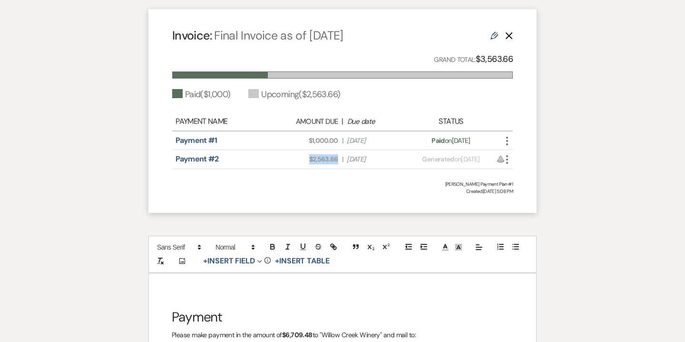
drag, startPoint x: 310, startPoint y: 158, endPoint x: 340, endPoint y: 158, distance: 29.5
click at [340, 158] on div "Amount Due: $2,563.66 | Due Date Oct 15, 2025" at bounding box center [343, 159] width 134 height 10
copy span "$2,563.66"
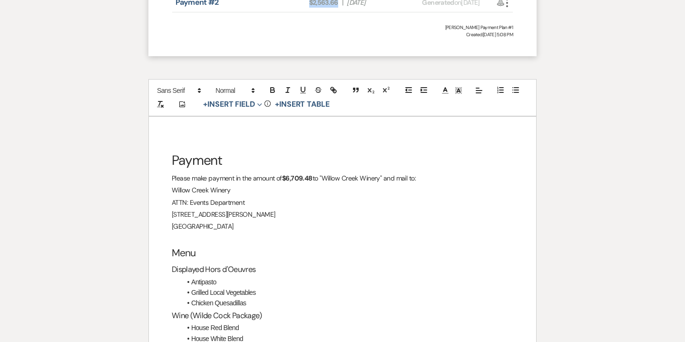
scroll to position [829, 0]
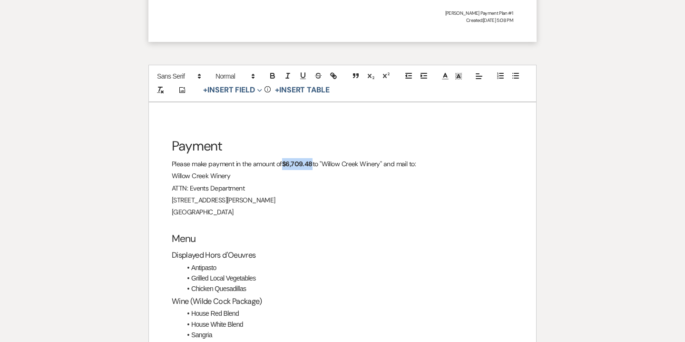
drag, startPoint x: 285, startPoint y: 162, endPoint x: 314, endPoint y: 161, distance: 29.1
click at [314, 161] on p "Please make payment in the amount of $6,709.48 to "Willow Creek Winery" and mai…" at bounding box center [343, 164] width 342 height 12
drag, startPoint x: 285, startPoint y: 162, endPoint x: 311, endPoint y: 162, distance: 26.2
click at [311, 162] on p "Please make payment in the amount of $2,563.66 to "Willow Creek Winery" and mai…" at bounding box center [343, 164] width 342 height 12
click at [272, 76] on icon "button" at bounding box center [273, 77] width 4 height 2
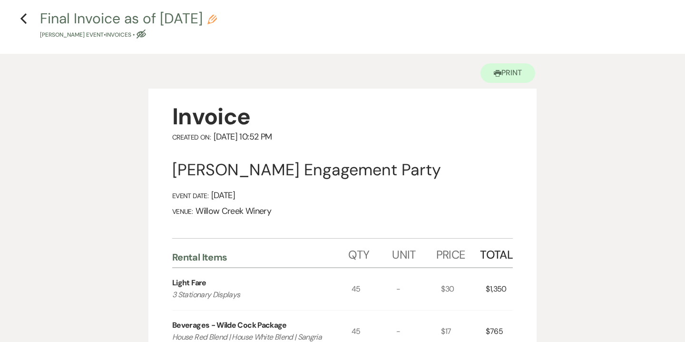
scroll to position [0, 0]
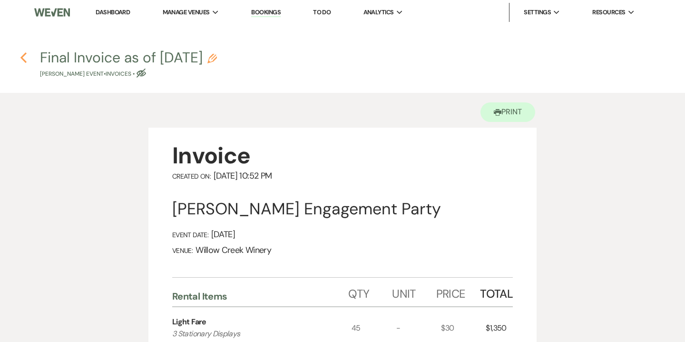
click at [22, 55] on icon "Previous" at bounding box center [23, 57] width 7 height 11
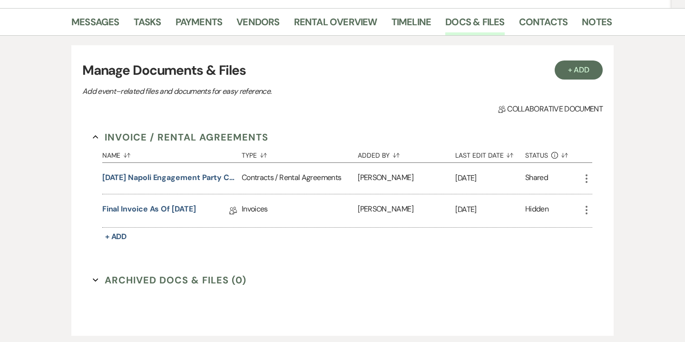
scroll to position [58, 0]
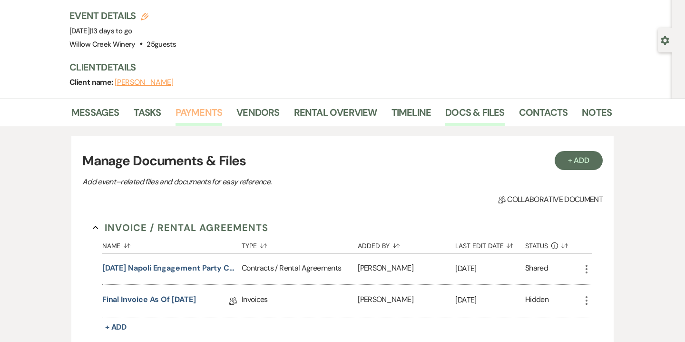
click at [191, 114] on link "Payments" at bounding box center [199, 115] width 47 height 21
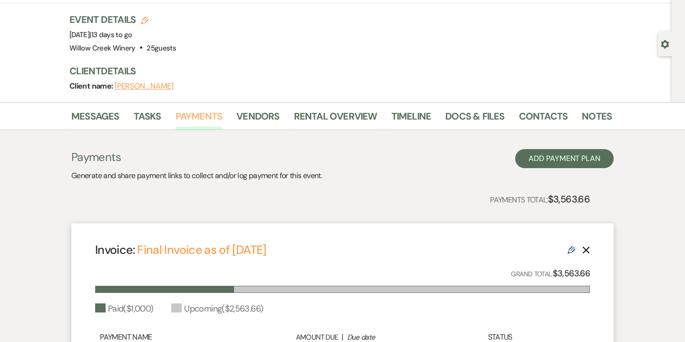
scroll to position [159, 0]
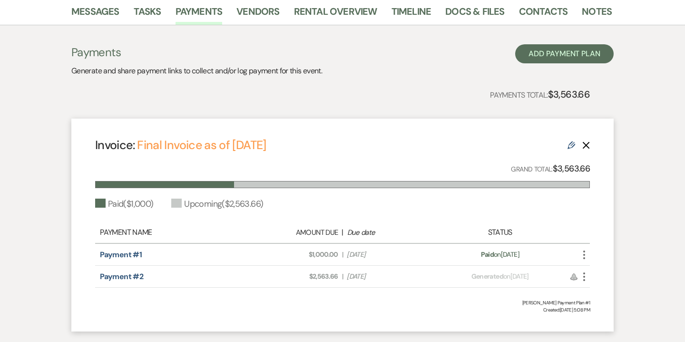
click at [584, 277] on icon "More" at bounding box center [584, 276] width 11 height 11
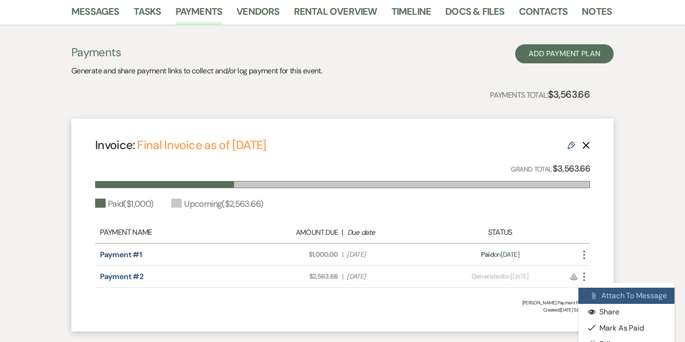
click at [607, 291] on button "Attach File Attach to Message" at bounding box center [627, 295] width 96 height 16
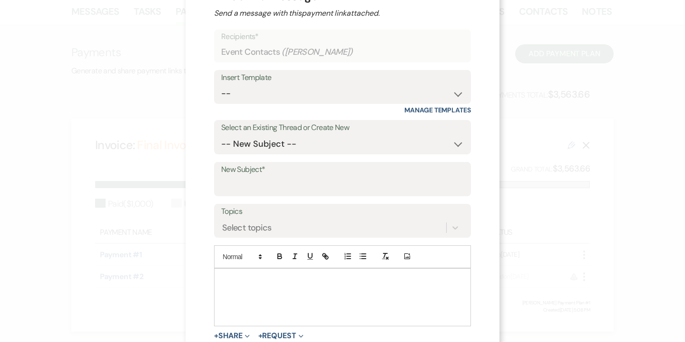
scroll to position [50, 0]
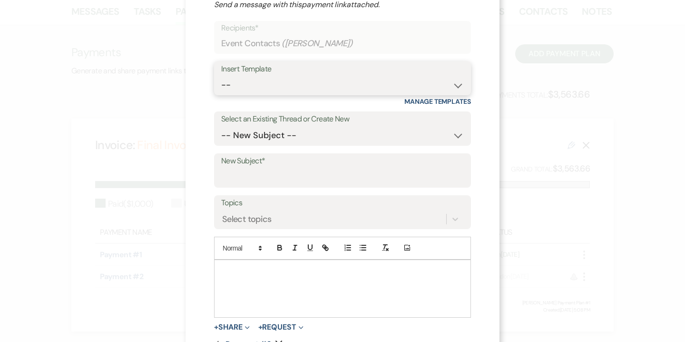
click at [313, 89] on select "-- Weven Planning Portal Introduction (Booked Events) 6-Month Check-in Review R…" at bounding box center [342, 85] width 243 height 19
select select "3629"
click at [221, 76] on select "-- Weven Planning Portal Introduction (Booked Events) 6-Month Check-in Review R…" at bounding box center [342, 85] width 243 height 19
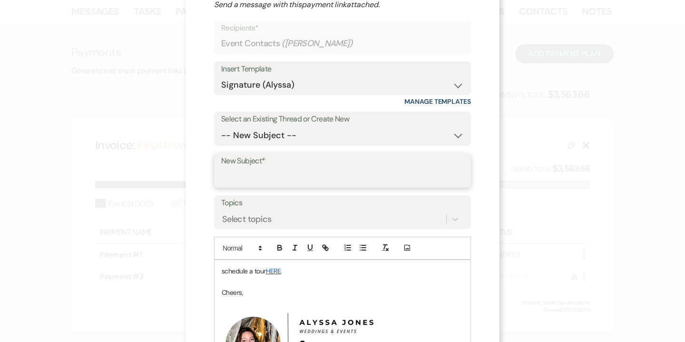
click at [291, 179] on input "New Subject*" at bounding box center [342, 177] width 243 height 19
type input "Final Invoice"
click at [250, 269] on p "schedule a tour HERE ." at bounding box center [343, 271] width 242 height 10
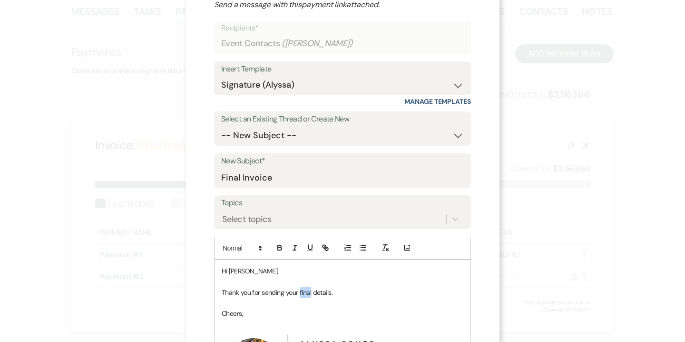
drag, startPoint x: 300, startPoint y: 292, endPoint x: 311, endPoint y: 292, distance: 10.5
click at [311, 292] on p "Thank you for sending your final details." at bounding box center [343, 292] width 242 height 10
click at [367, 293] on p "Thank you for sending your event details." at bounding box center [343, 292] width 242 height 10
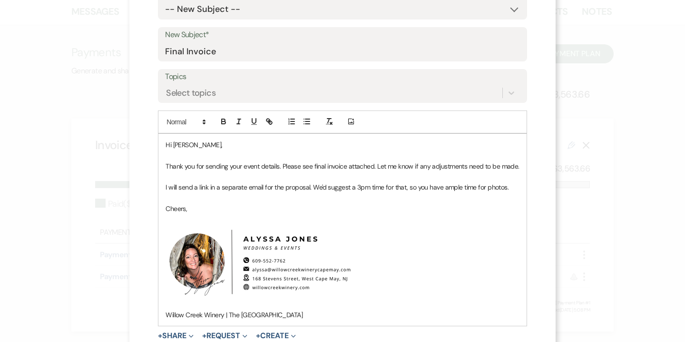
scroll to position [196, 0]
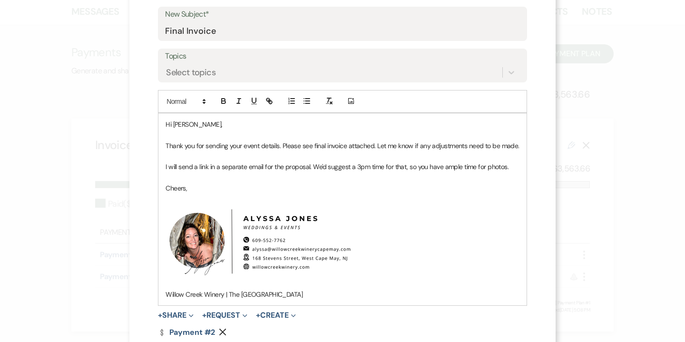
click at [183, 309] on span "+ Share Expand Doc Upload Documents Add Photo Images Pref Vendors Preferred ven…" at bounding box center [176, 314] width 36 height 11
click at [183, 313] on button "+ Share Expand" at bounding box center [176, 315] width 36 height 8
click at [205, 330] on span "Doc Upload Documents" at bounding box center [196, 334] width 54 height 10
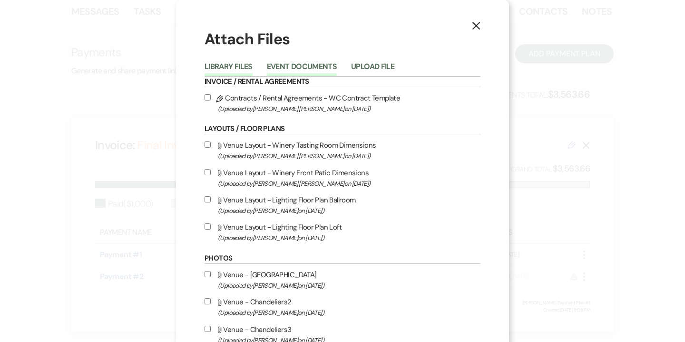
click at [307, 63] on button "Event Documents" at bounding box center [302, 69] width 70 height 13
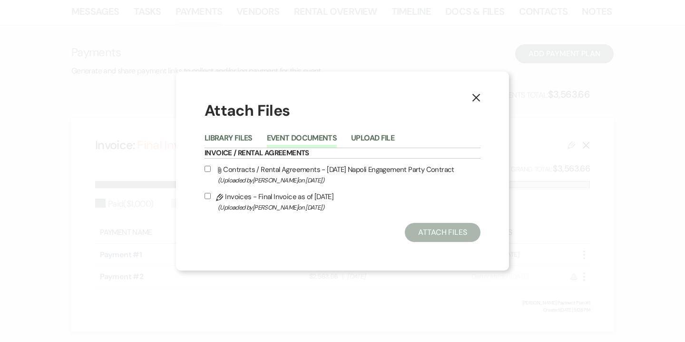
click at [274, 205] on span "(Uploaded by Alyssa Jones on Oct 11th, 2025 )" at bounding box center [349, 207] width 263 height 11
click at [211, 199] on input "Pencil Invoices - Final Invoice as of 10-10-2025 (Uploaded by Alyssa Jones on O…" at bounding box center [208, 196] width 6 height 6
checkbox input "true"
click at [447, 231] on button "Attach Files" at bounding box center [443, 232] width 76 height 19
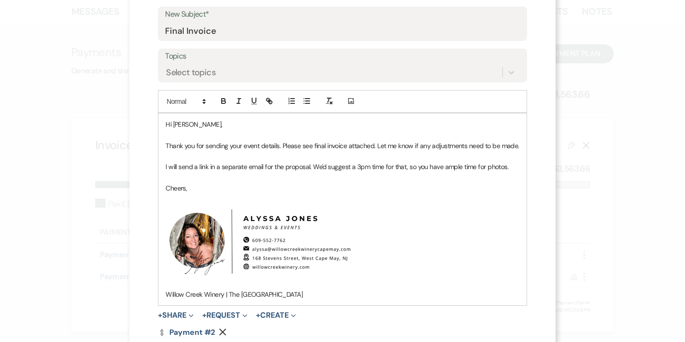
scroll to position [269, 0]
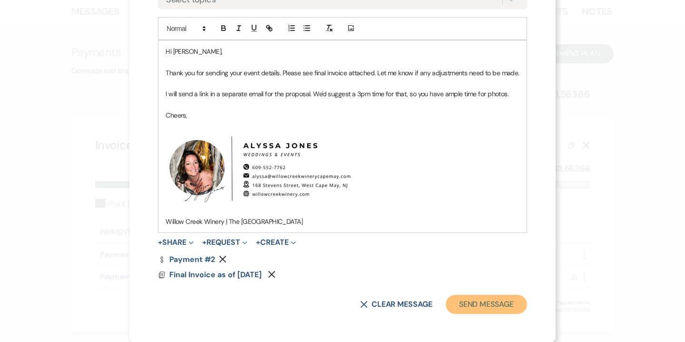
click at [479, 300] on button "Send Message" at bounding box center [486, 304] width 81 height 19
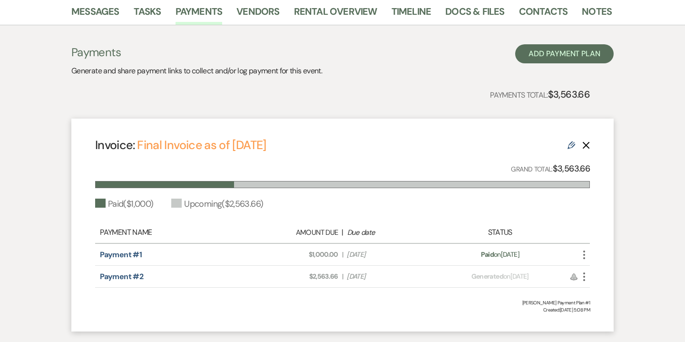
scroll to position [0, 0]
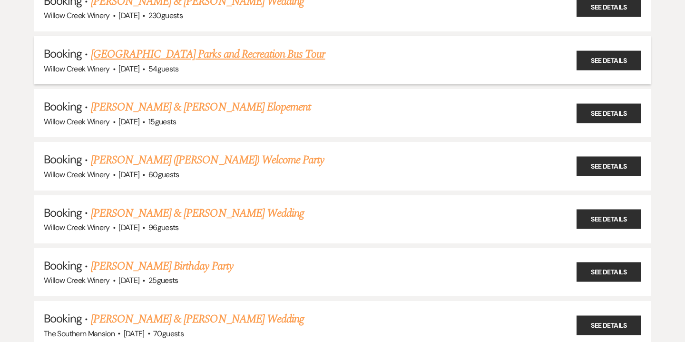
scroll to position [188, 0]
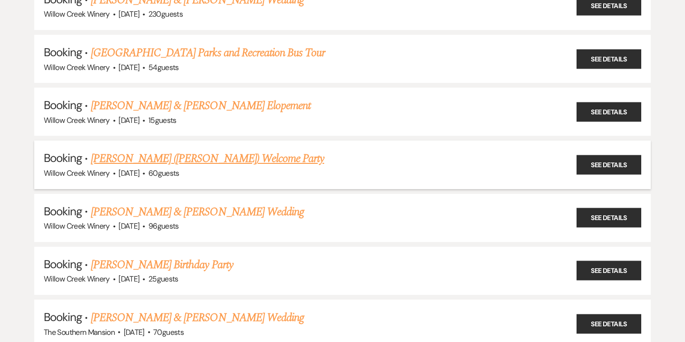
click at [250, 156] on link "[PERSON_NAME] ([PERSON_NAME]) Welcome Party" at bounding box center [208, 158] width 234 height 17
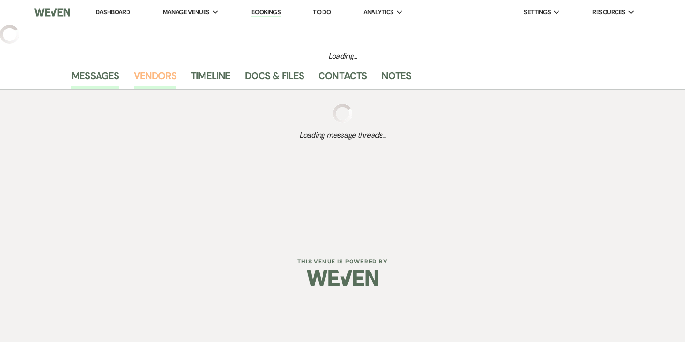
select select "14"
select select "11"
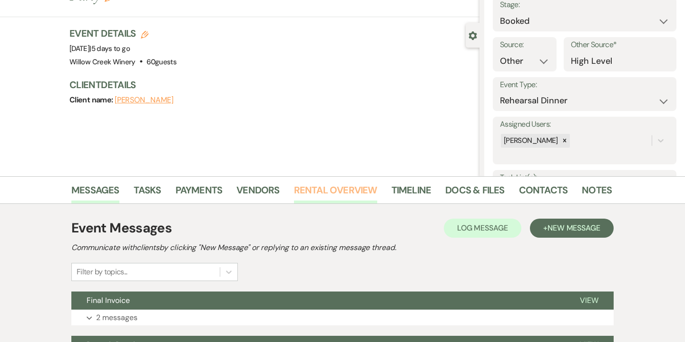
click at [353, 201] on link "Rental Overview" at bounding box center [335, 192] width 83 height 21
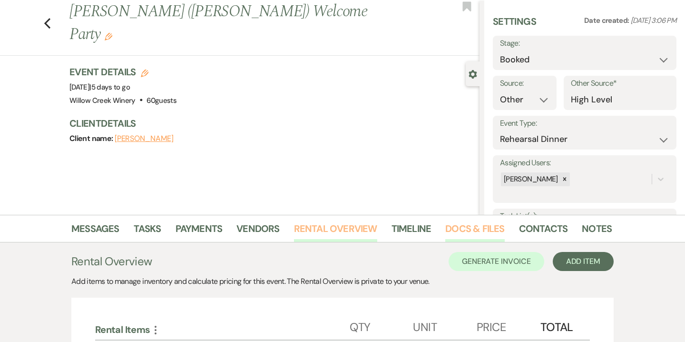
scroll to position [63, 0]
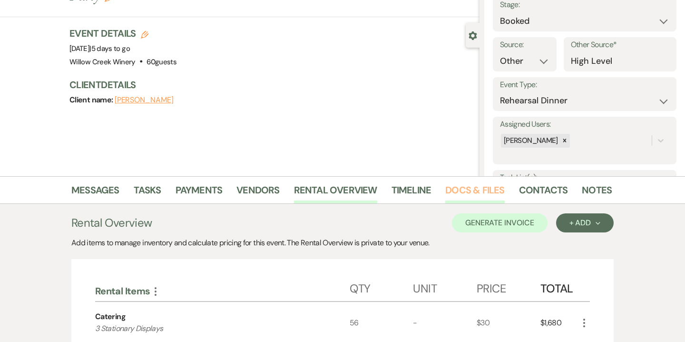
click at [466, 195] on link "Docs & Files" at bounding box center [475, 192] width 59 height 21
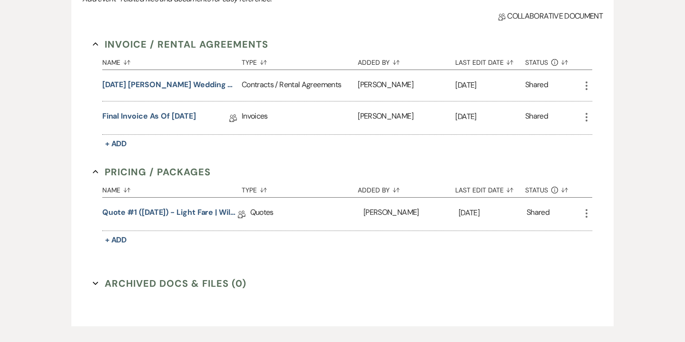
scroll to position [378, 0]
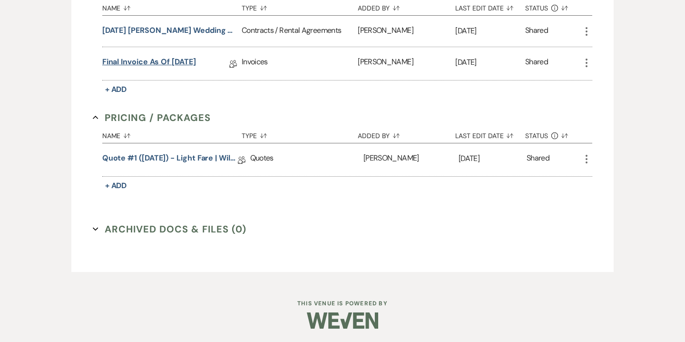
click at [173, 57] on link "Final Invoice as of 10-1-2025" at bounding box center [149, 63] width 94 height 15
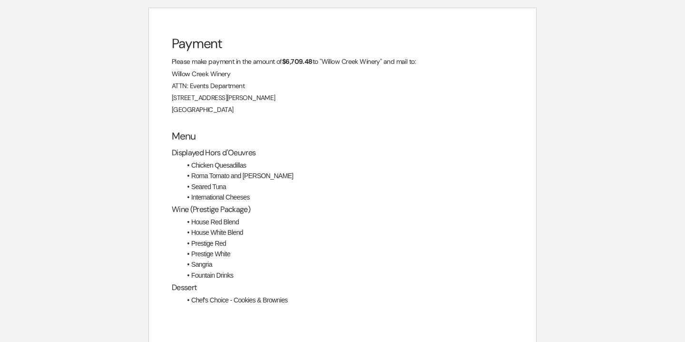
scroll to position [1025, 0]
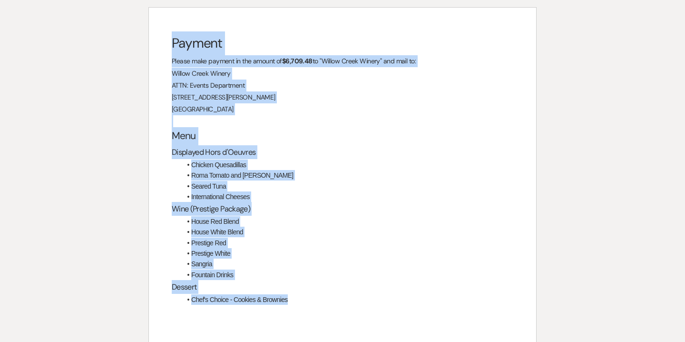
drag, startPoint x: 173, startPoint y: 40, endPoint x: 308, endPoint y: 305, distance: 297.6
click at [308, 305] on div "Payment Please make payment in the amount of $6,709.48 to "Willow Creek Winery"…" at bounding box center [342, 179] width 387 height 343
copy div "Payment Please make payment in the amount of $6,709.48 to "Willow Creek Winery"…"
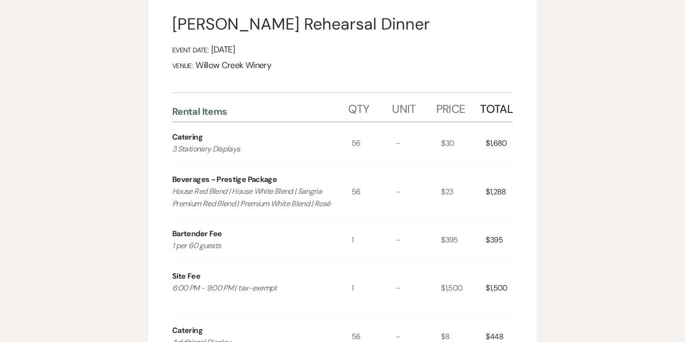
scroll to position [0, 0]
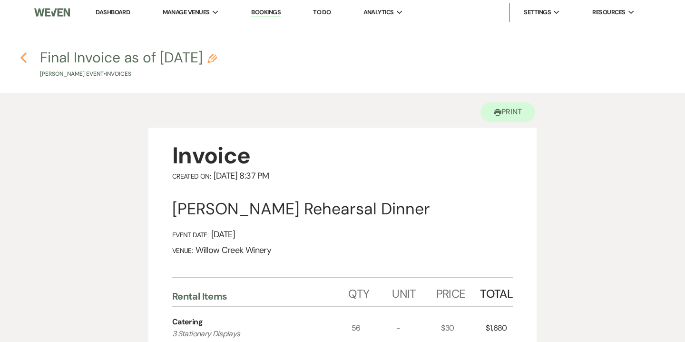
click at [23, 59] on use "button" at bounding box center [23, 57] width 6 height 10
select select "14"
select select "11"
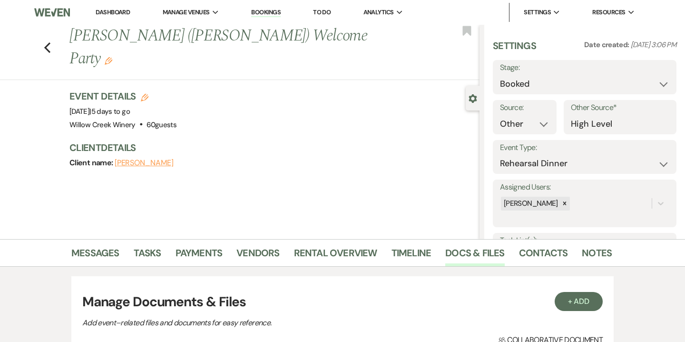
click at [273, 20] on li "Bookings" at bounding box center [266, 12] width 39 height 19
click at [273, 14] on link "Bookings" at bounding box center [266, 12] width 30 height 9
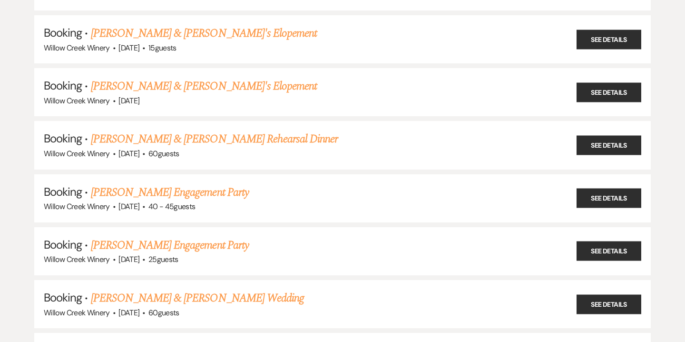
scroll to position [526, 0]
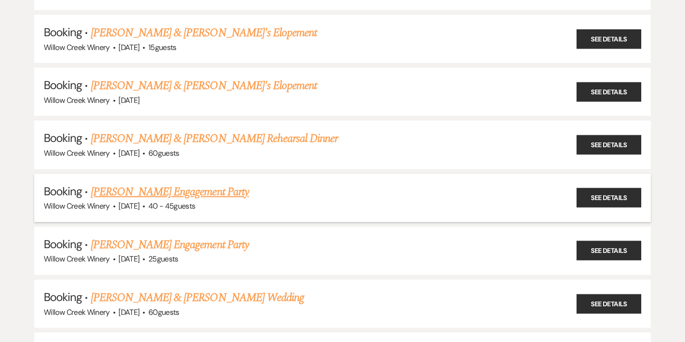
click at [226, 183] on link "[PERSON_NAME] Engagement Party" at bounding box center [170, 191] width 158 height 17
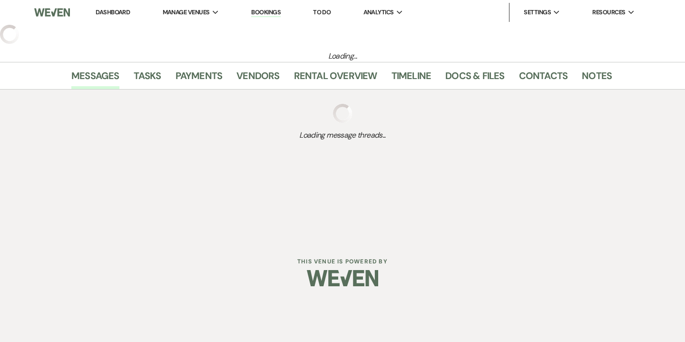
select select "14"
select select "10"
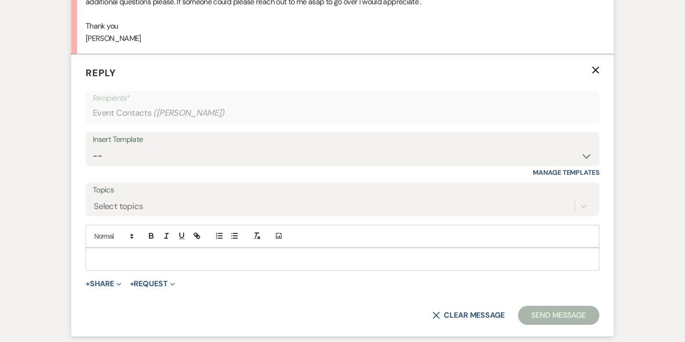
scroll to position [475, 0]
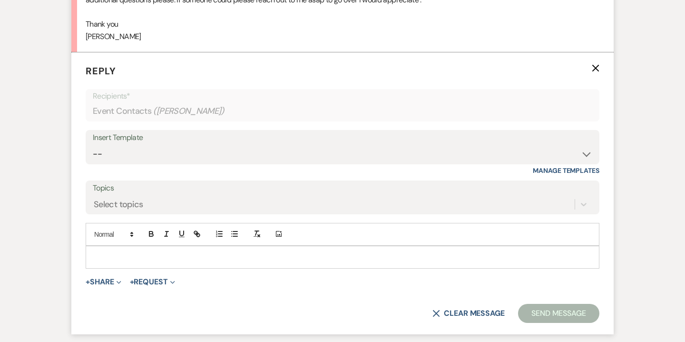
click at [273, 252] on p at bounding box center [342, 257] width 499 height 10
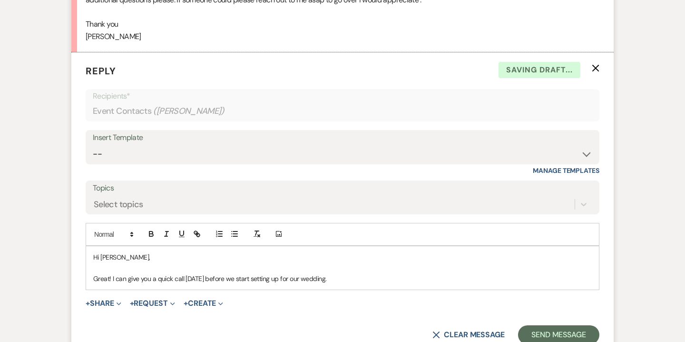
click at [309, 277] on p "Great! I can give you a quick call [DATE] before we start setting up for our we…" at bounding box center [342, 278] width 499 height 10
click at [388, 274] on p "Great! I can give you a quick call [DATE] before we start setting up for our on…" at bounding box center [342, 278] width 499 height 10
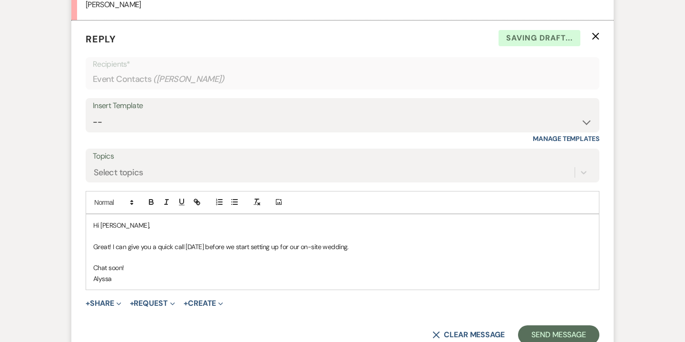
scroll to position [507, 0]
click at [561, 330] on button "Send Message" at bounding box center [558, 334] width 81 height 19
